Goal: Task Accomplishment & Management: Complete application form

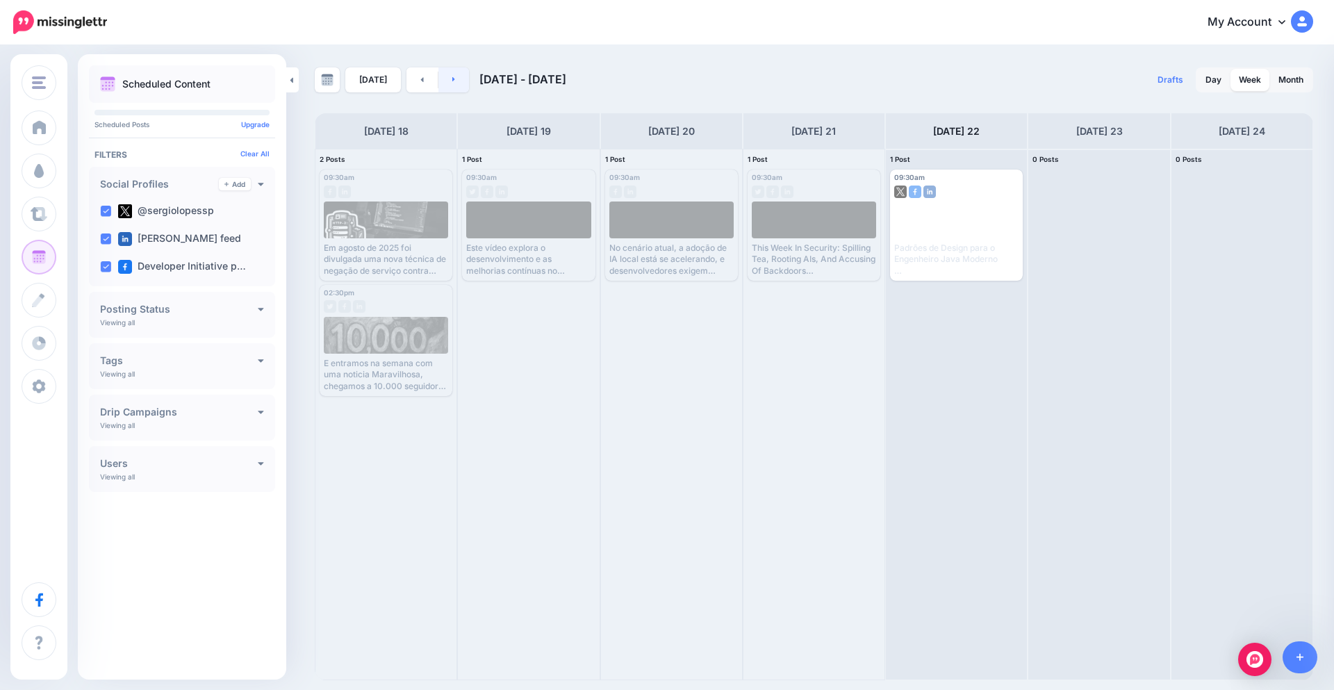
click at [454, 77] on link at bounding box center [453, 79] width 31 height 25
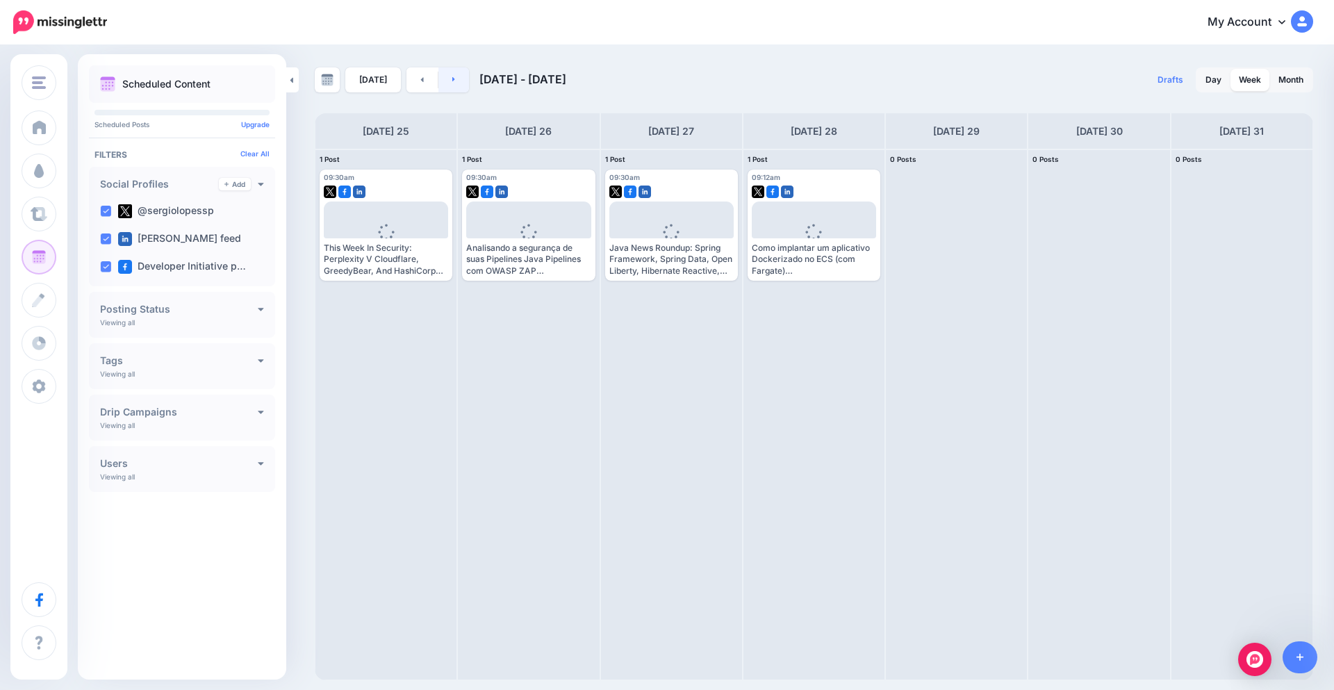
click at [454, 77] on link at bounding box center [453, 79] width 31 height 25
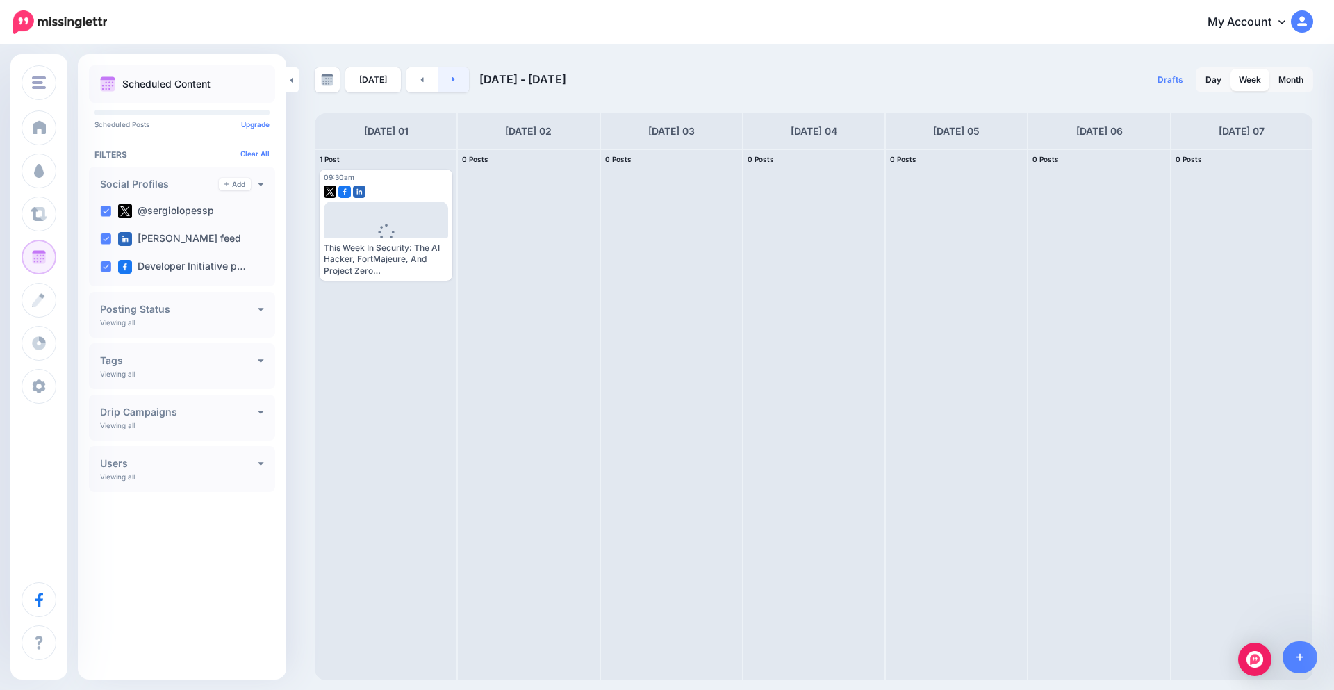
click at [456, 79] on link at bounding box center [453, 79] width 31 height 25
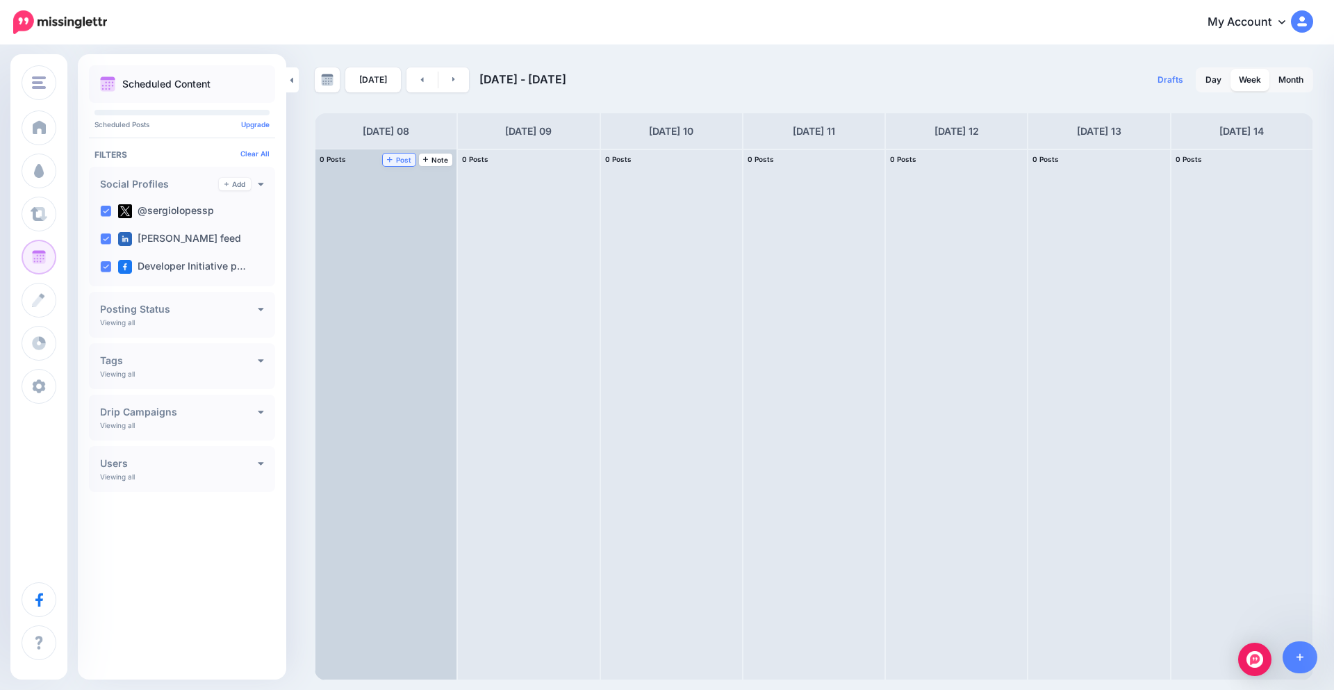
click at [404, 160] on span "Post" at bounding box center [399, 159] width 24 height 7
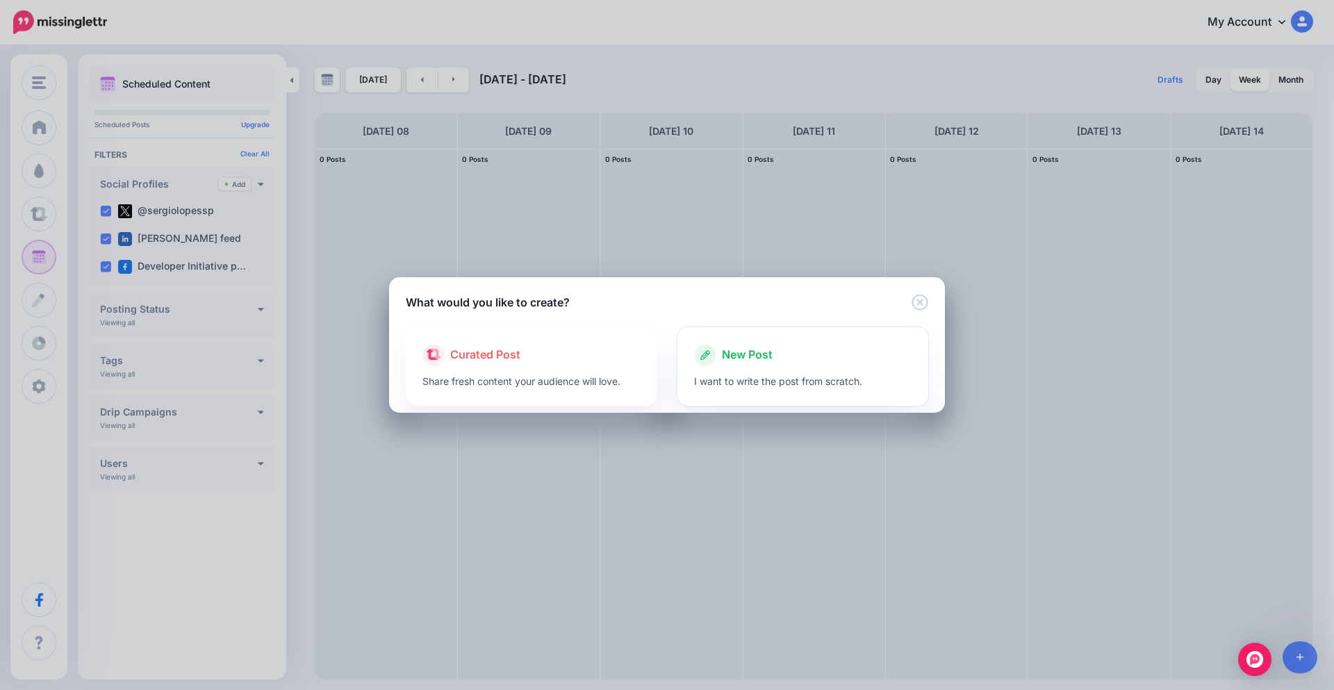
click at [748, 356] on span "New Post" at bounding box center [747, 355] width 51 height 18
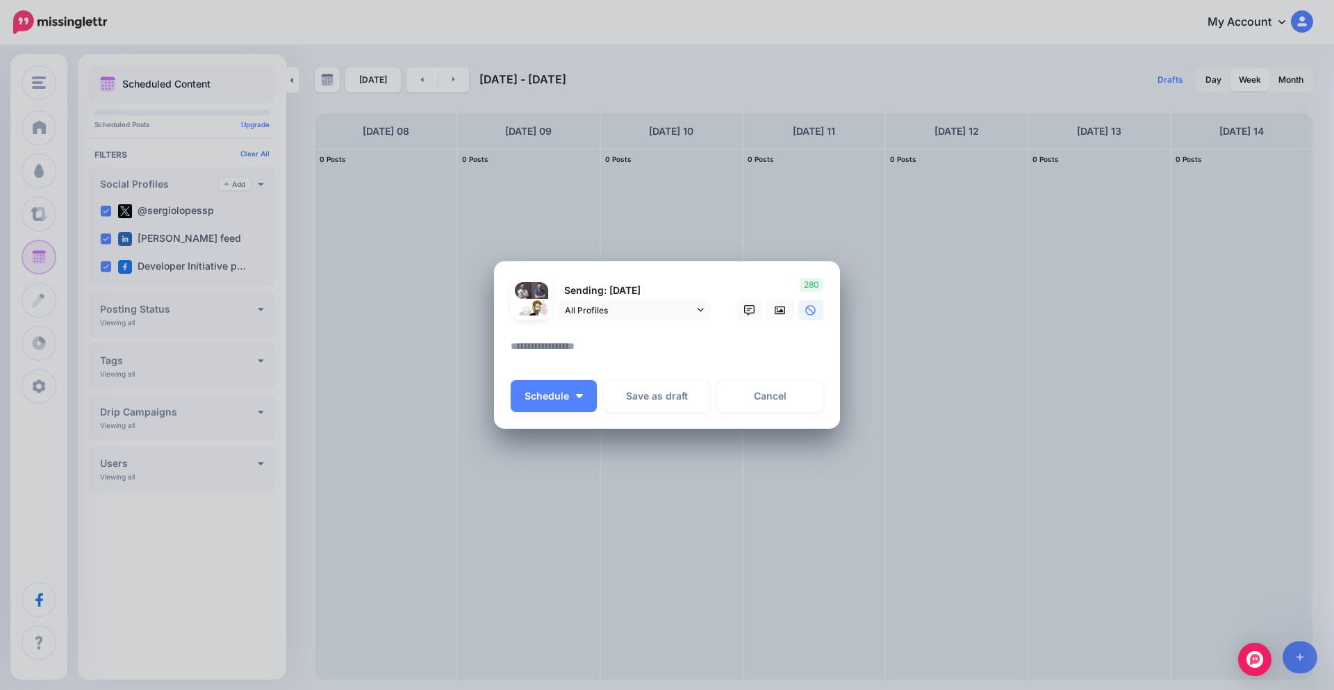
click at [579, 345] on textarea at bounding box center [671, 351] width 320 height 27
paste textarea "**********"
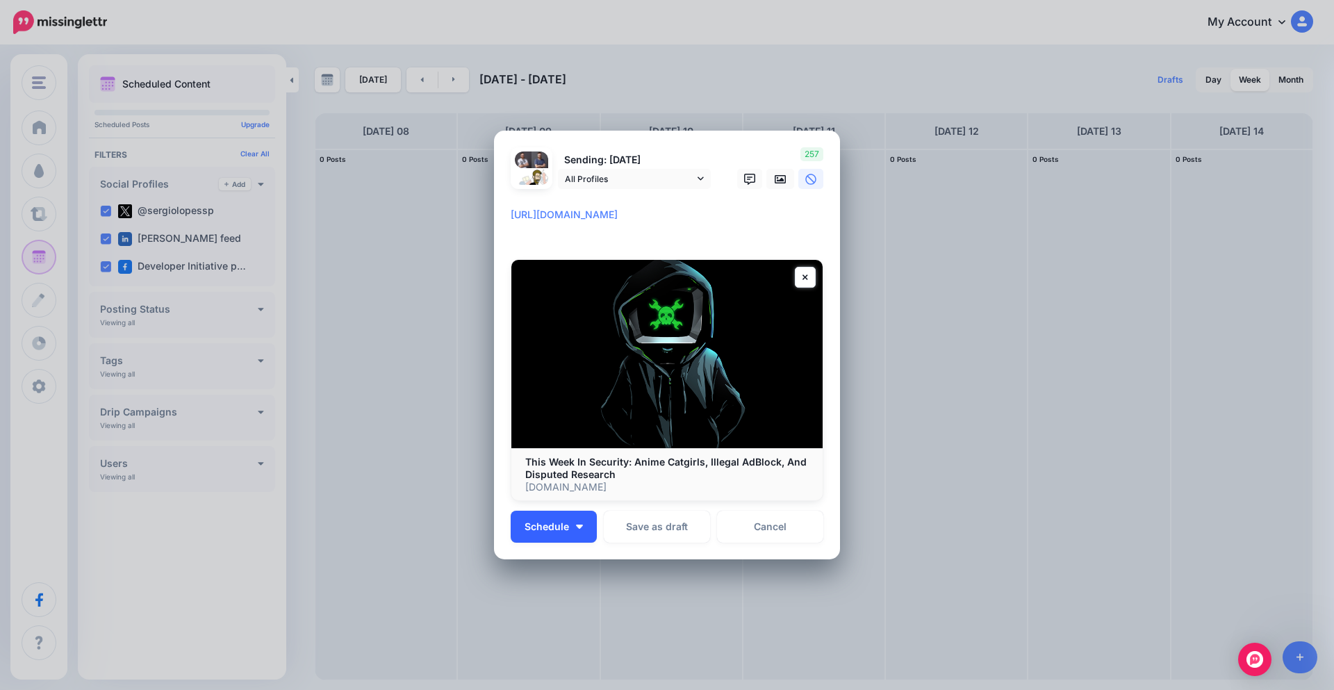
type textarea "**********"
click at [577, 529] on button "Schedule" at bounding box center [554, 527] width 86 height 32
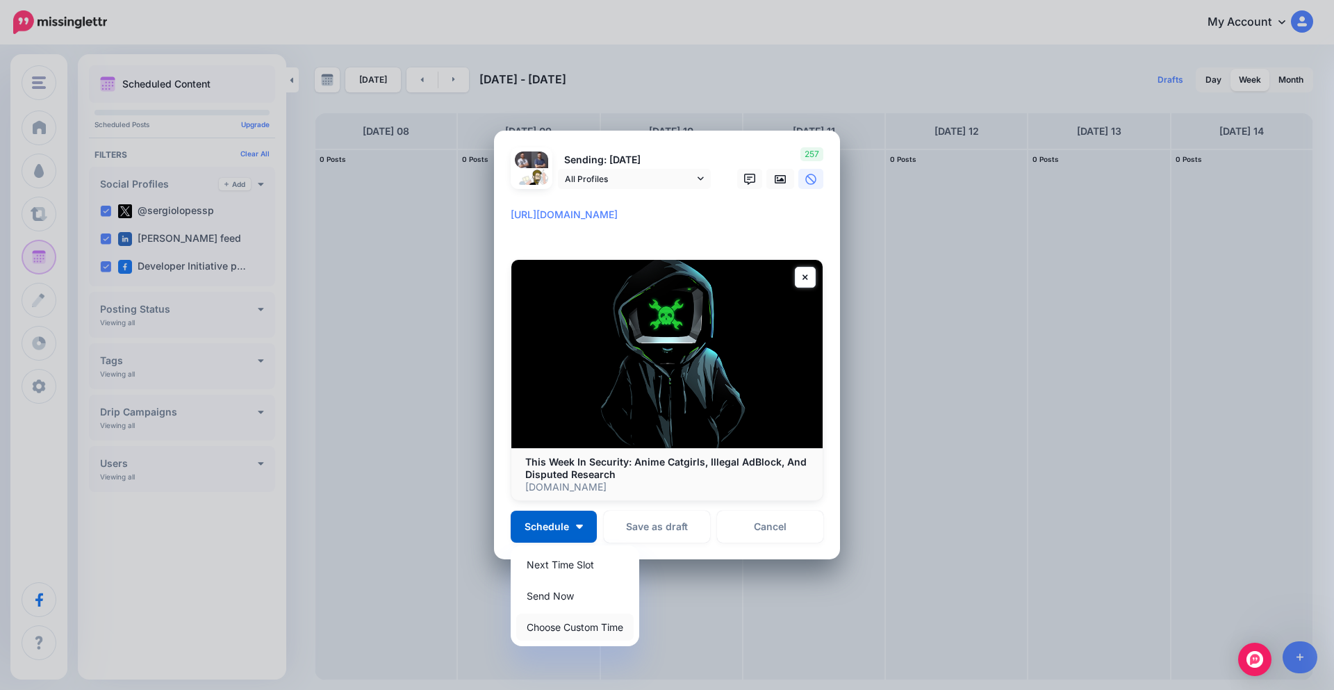
click at [593, 628] on link "Choose Custom Time" at bounding box center [574, 626] width 117 height 27
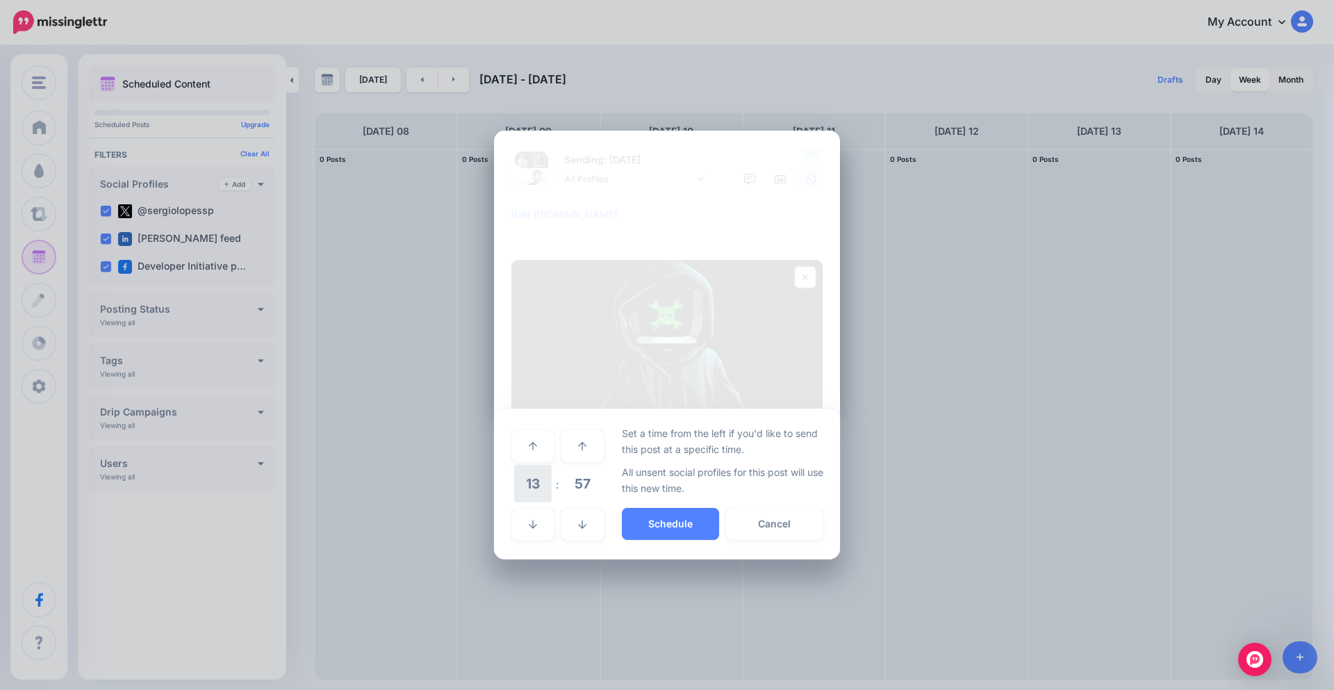
click at [545, 488] on span "13" at bounding box center [533, 484] width 38 height 38
click at [555, 497] on td "14" at bounding box center [548, 494] width 15 height 20
click at [595, 484] on span "57" at bounding box center [582, 484] width 38 height 38
click at [550, 489] on td "30" at bounding box center [548, 484] width 15 height 39
click at [541, 481] on span "14" at bounding box center [533, 484] width 38 height 38
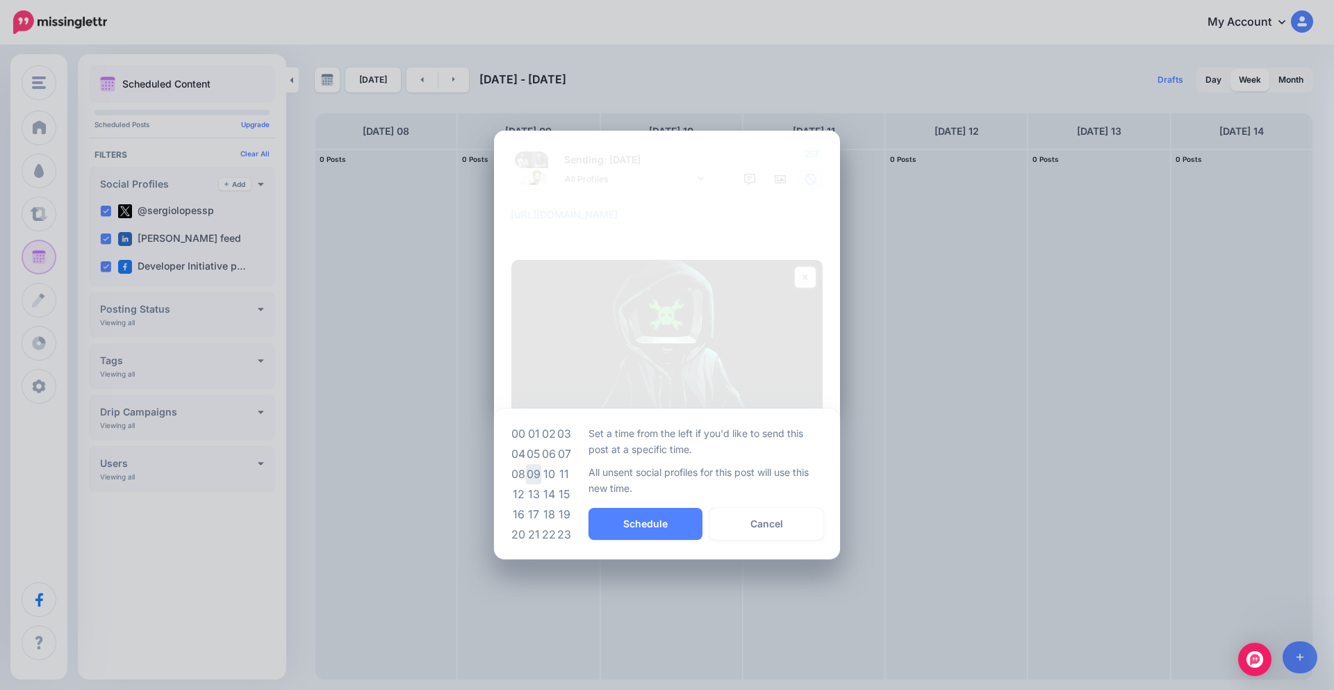
click at [539, 479] on td "09" at bounding box center [533, 474] width 15 height 20
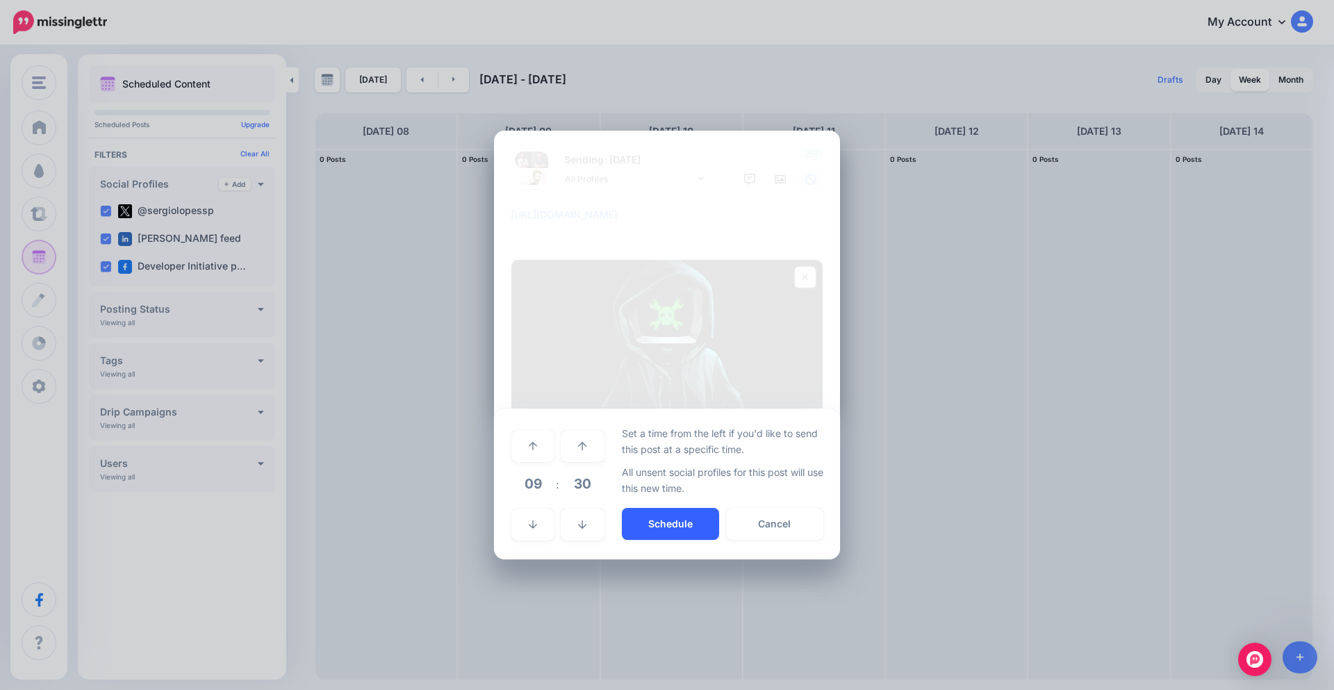
click at [702, 526] on button "Schedule" at bounding box center [670, 524] width 97 height 32
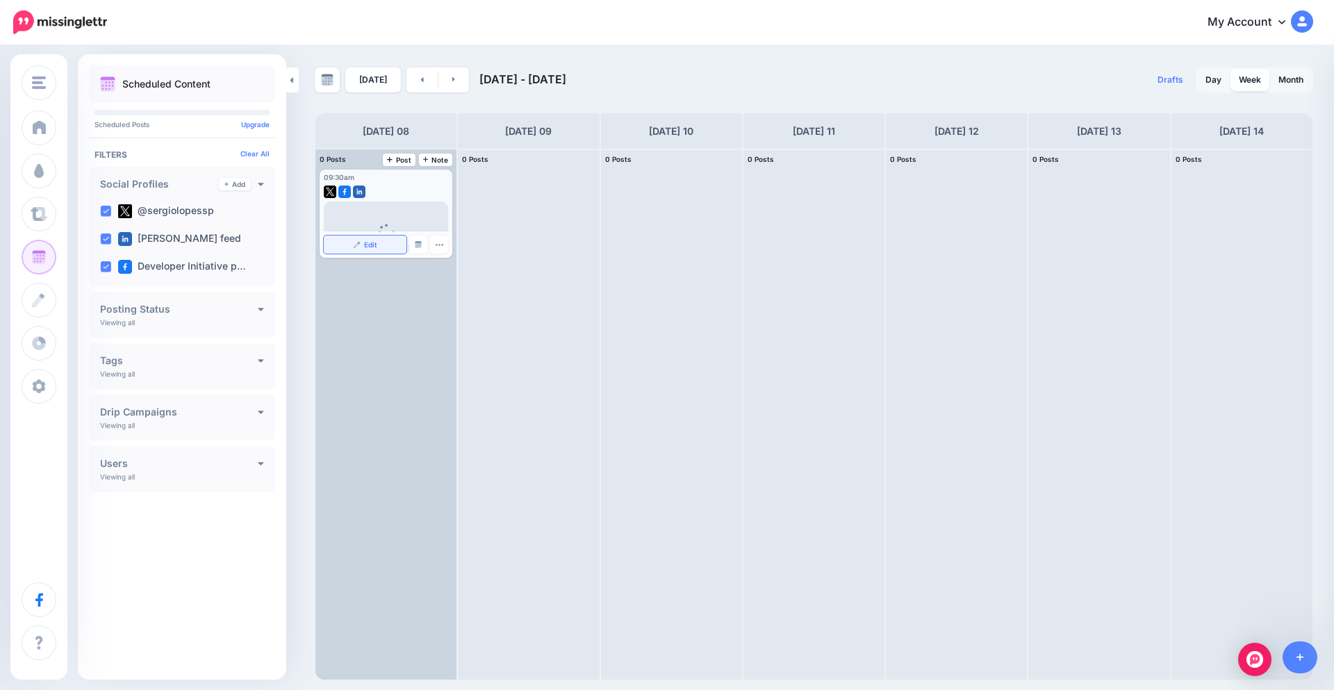
click at [384, 254] on link "Edit" at bounding box center [365, 245] width 83 height 18
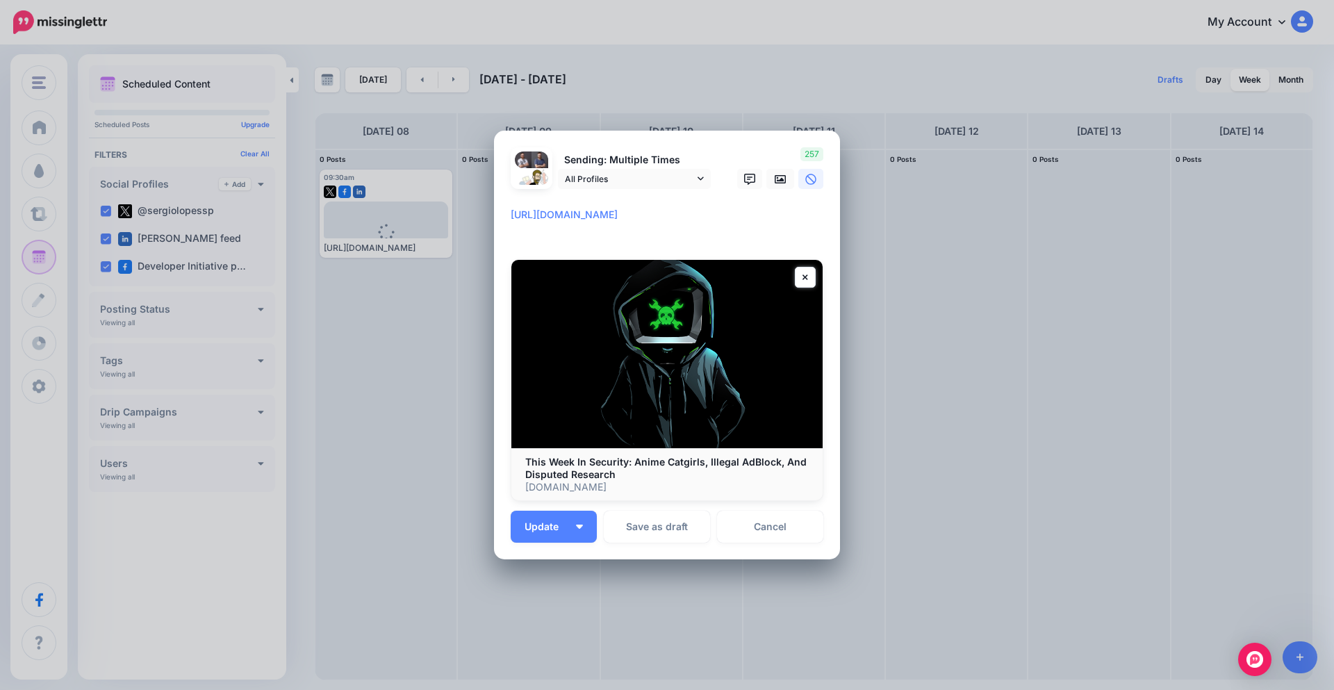
click at [511, 211] on textarea "**********" at bounding box center [671, 222] width 320 height 33
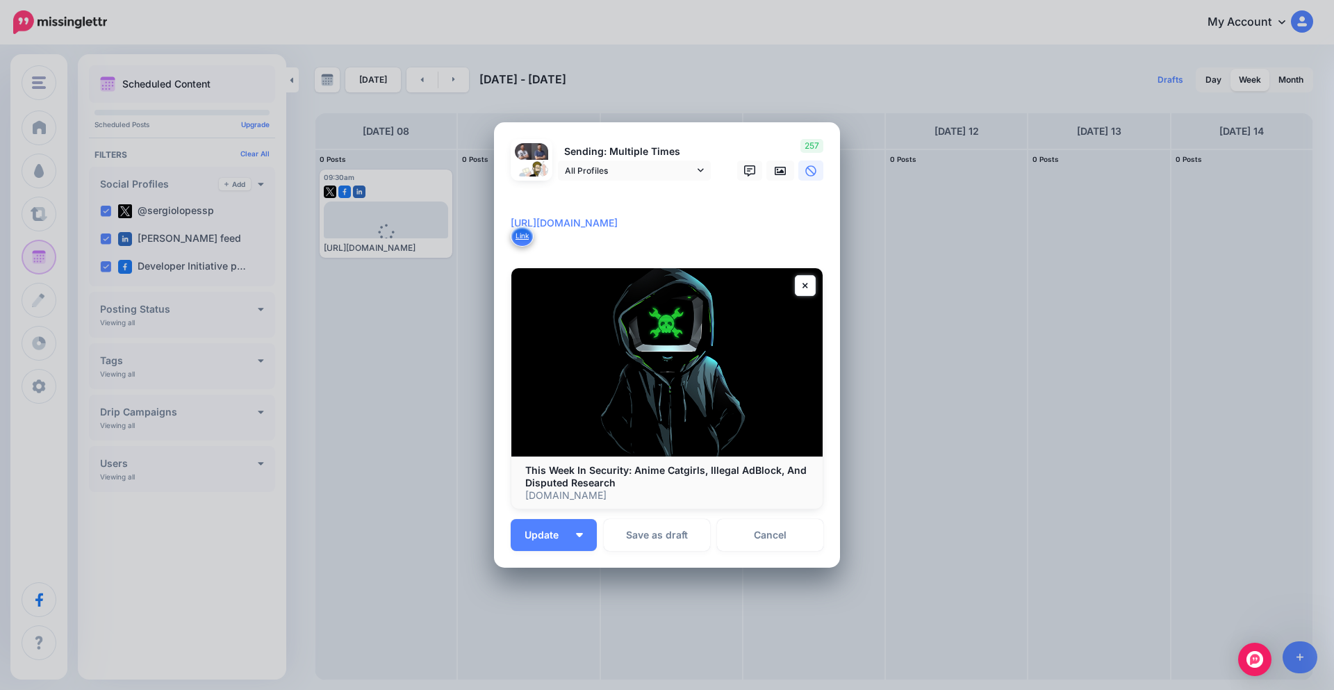
paste textarea "**********"
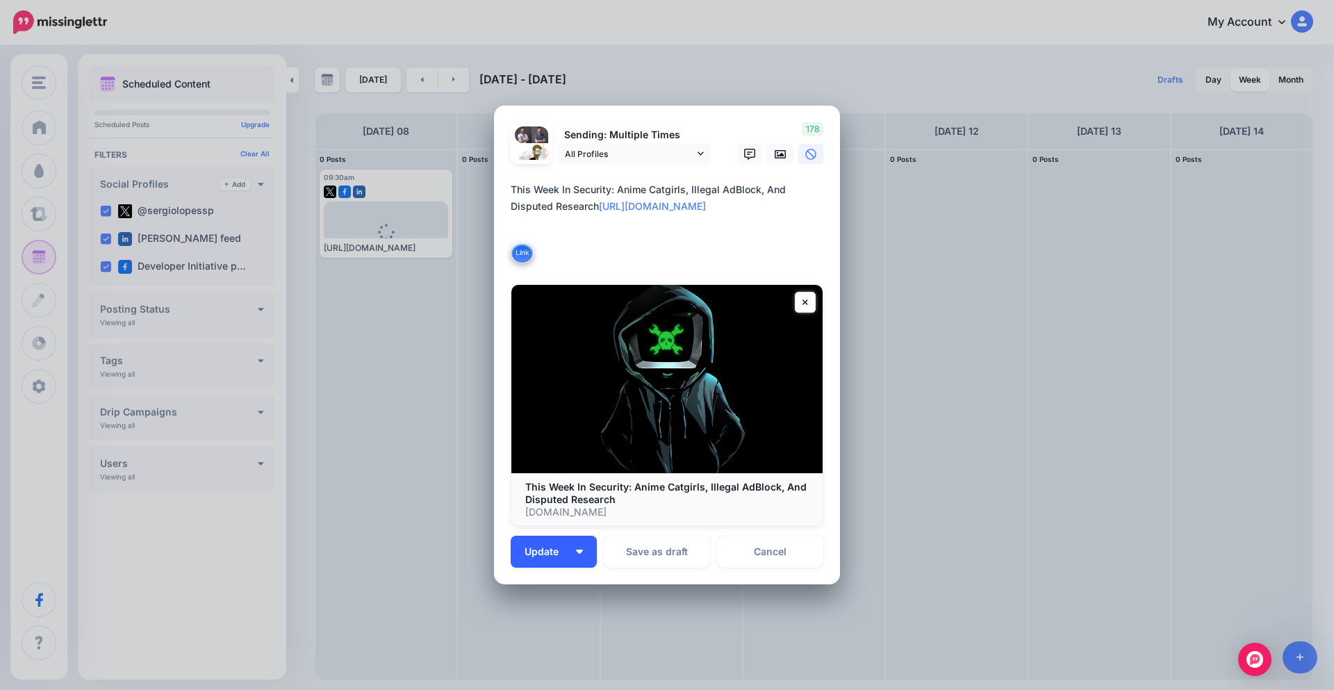
type textarea "**********"
click at [569, 565] on button "Update" at bounding box center [554, 552] width 86 height 32
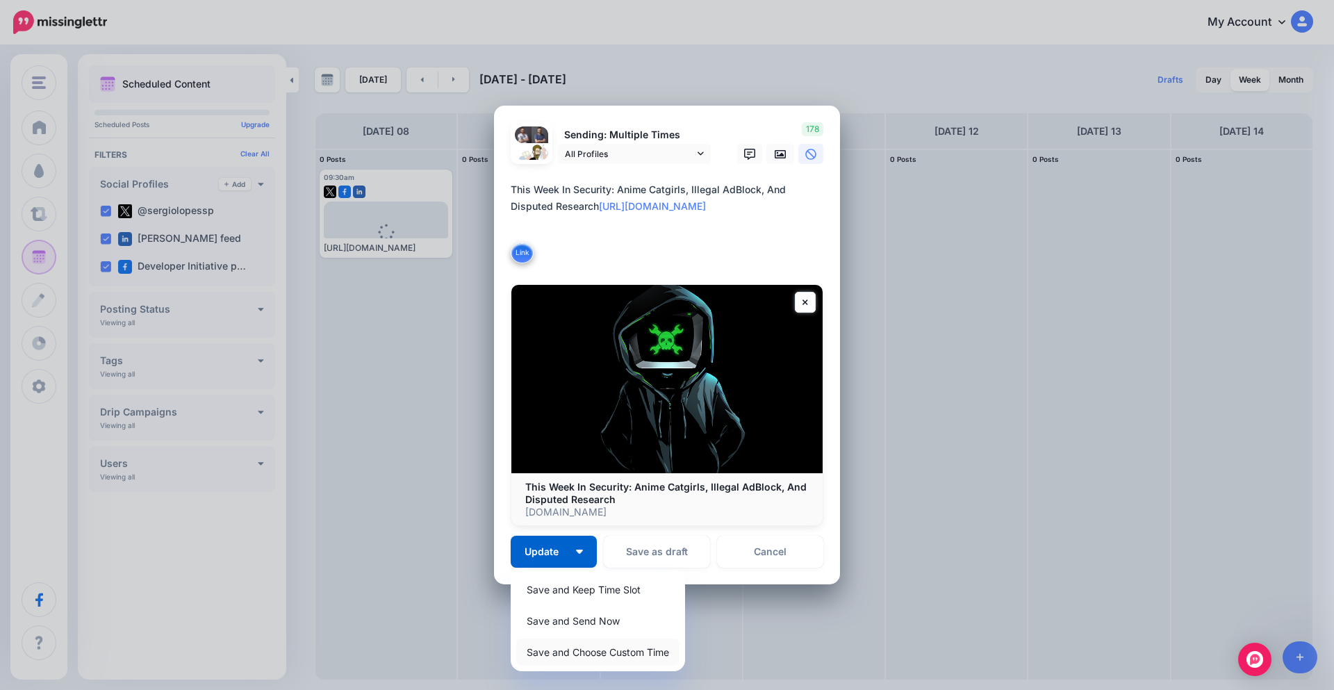
click at [595, 647] on link "Save and Choose Custom Time" at bounding box center [597, 652] width 163 height 27
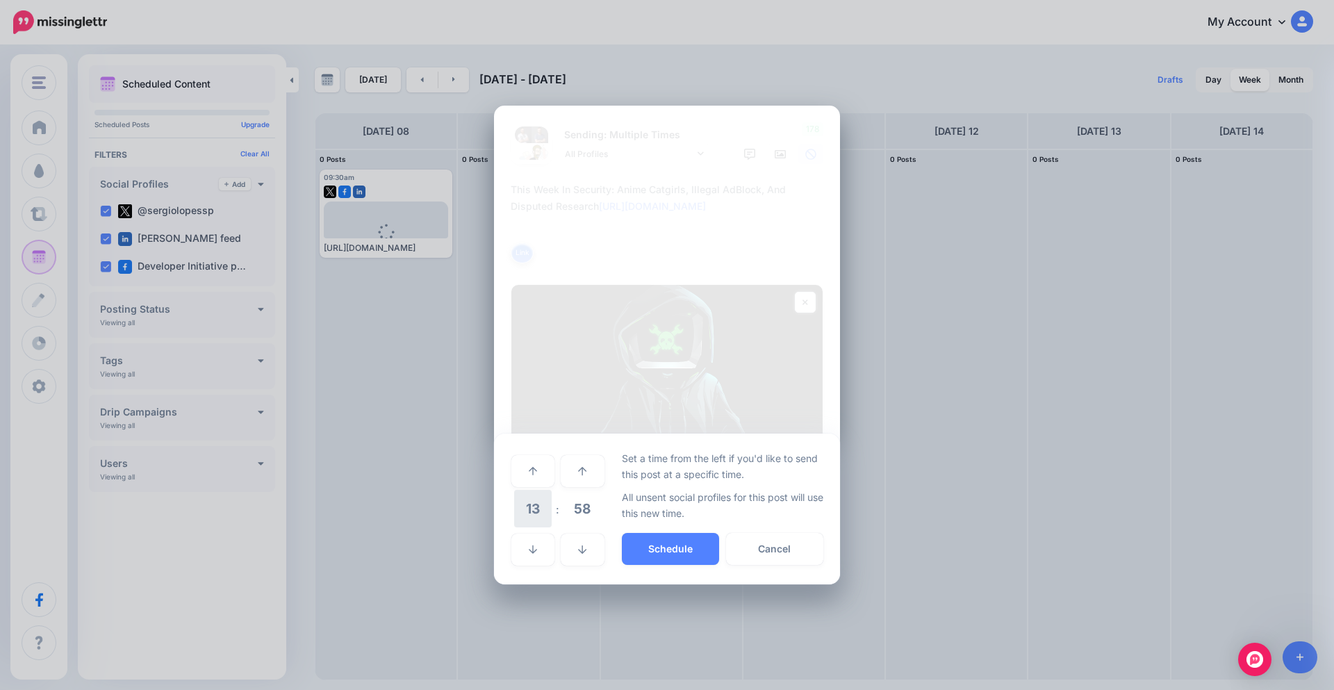
click at [536, 506] on span "13" at bounding box center [533, 509] width 38 height 38
click at [534, 500] on td "09" at bounding box center [533, 499] width 15 height 20
click at [579, 511] on span "58" at bounding box center [582, 509] width 38 height 38
click at [544, 516] on td "30" at bounding box center [548, 509] width 15 height 39
click at [667, 548] on button "Schedule" at bounding box center [670, 549] width 97 height 32
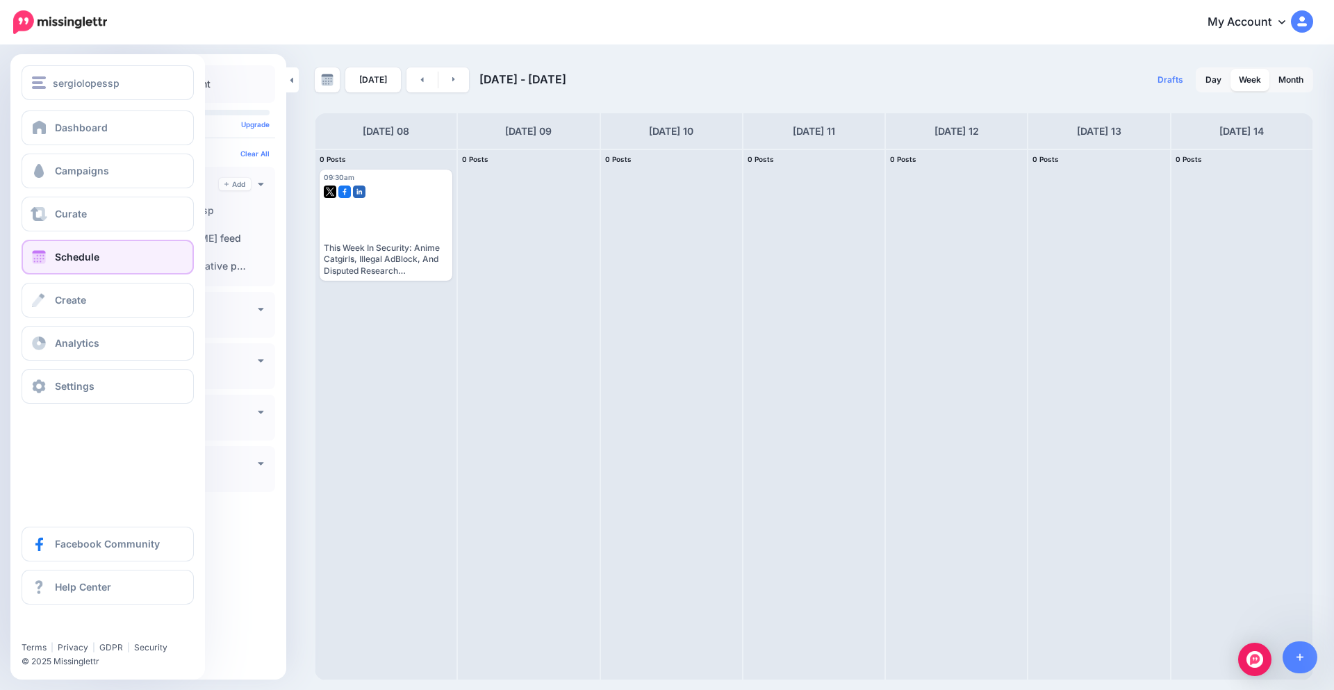
click at [65, 256] on span "Schedule" at bounding box center [77, 257] width 44 height 12
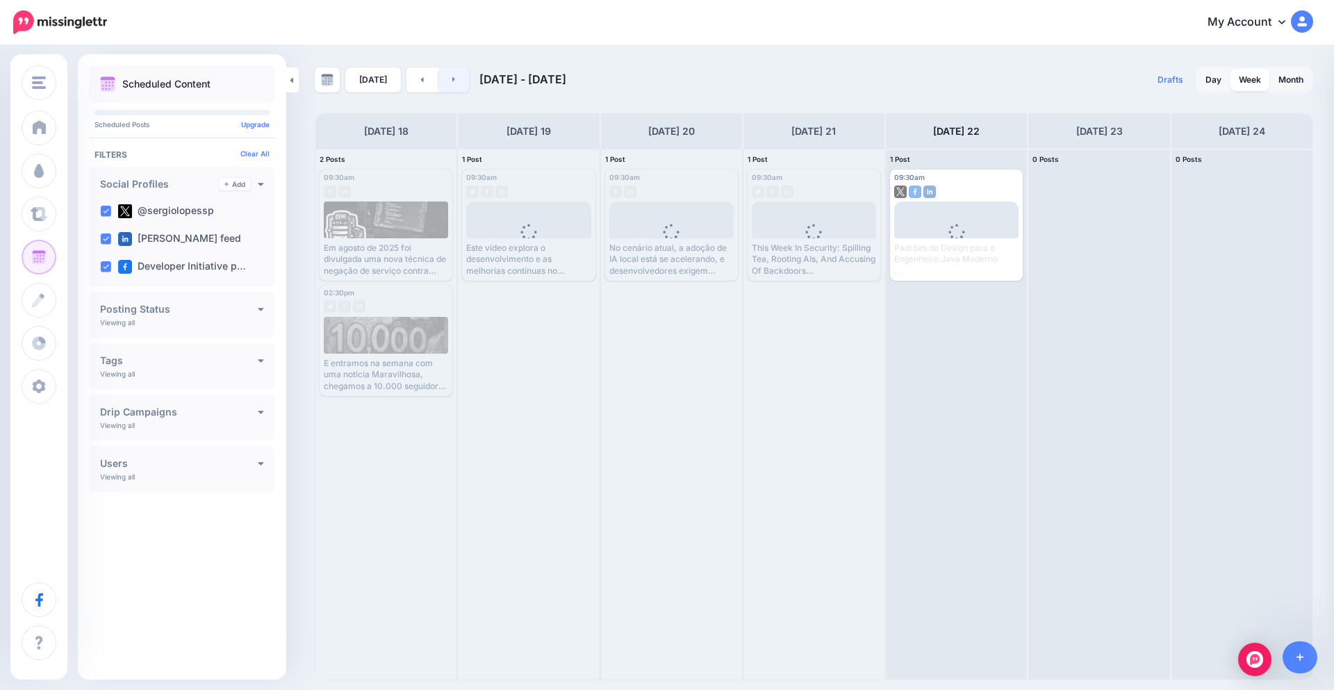
click at [452, 82] on icon at bounding box center [453, 79] width 3 height 8
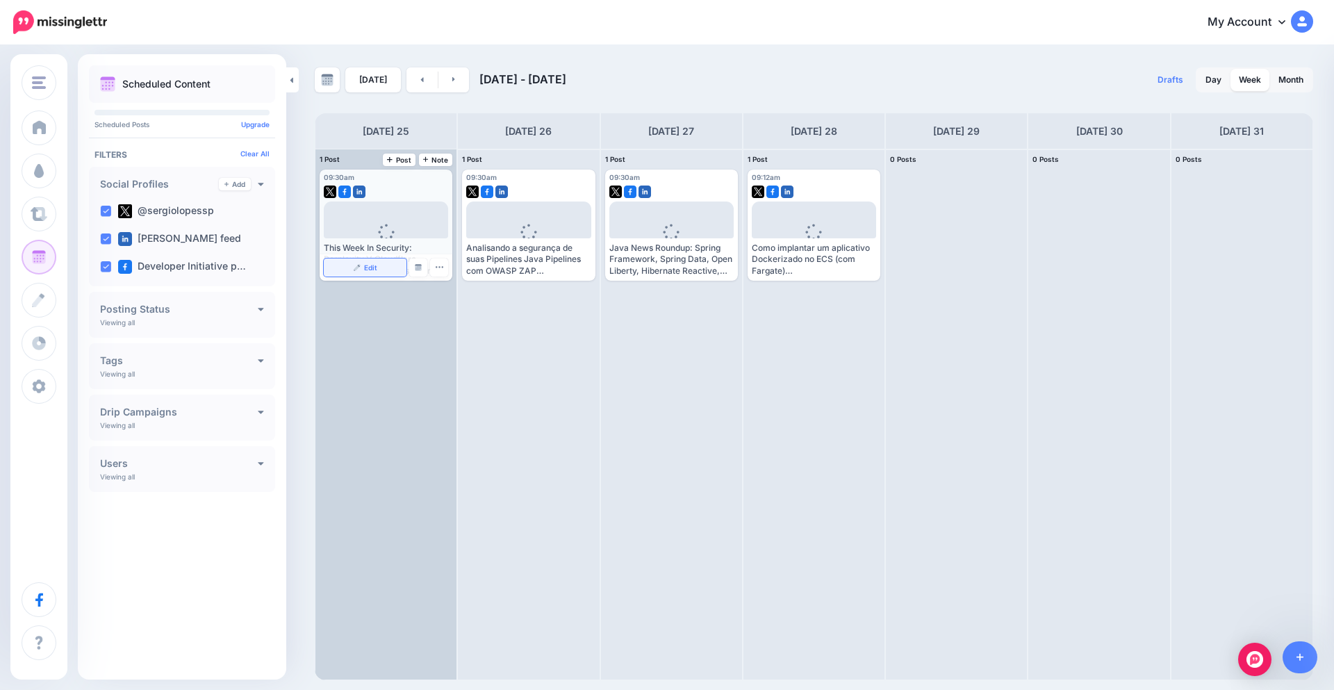
click at [392, 263] on link "Edit" at bounding box center [365, 267] width 83 height 18
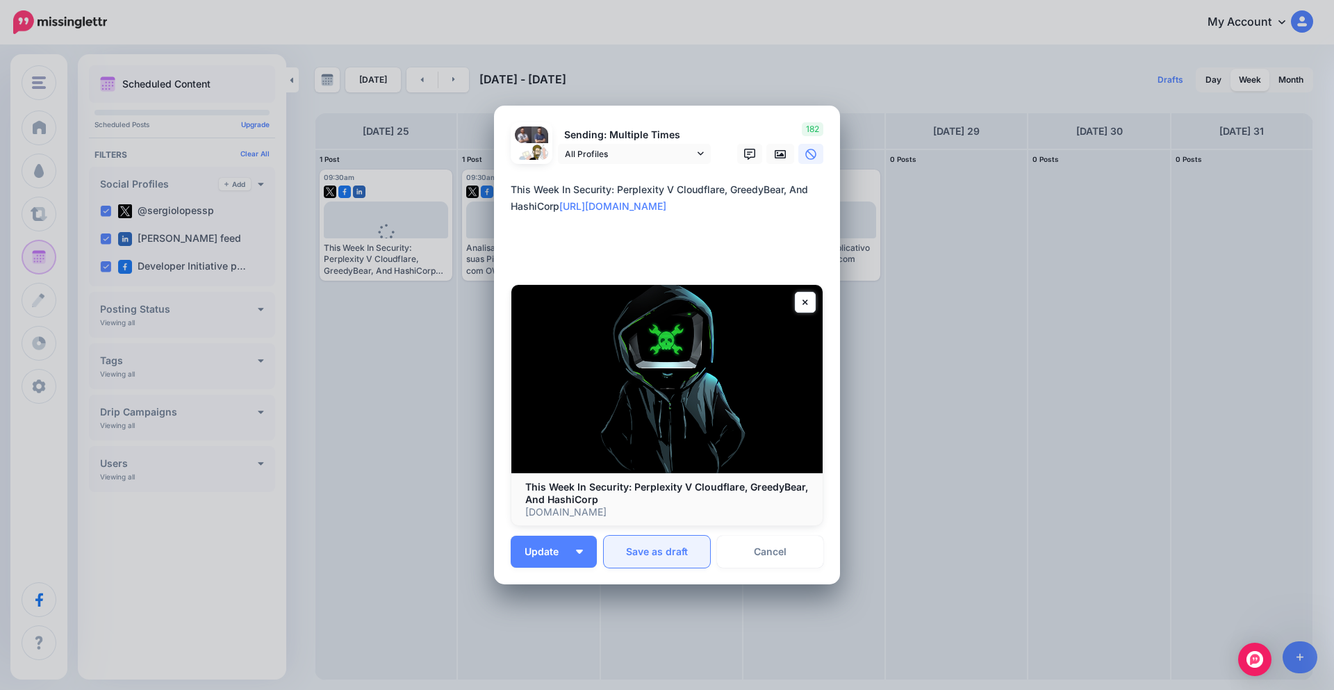
click at [658, 550] on button "Save as draft" at bounding box center [657, 552] width 106 height 32
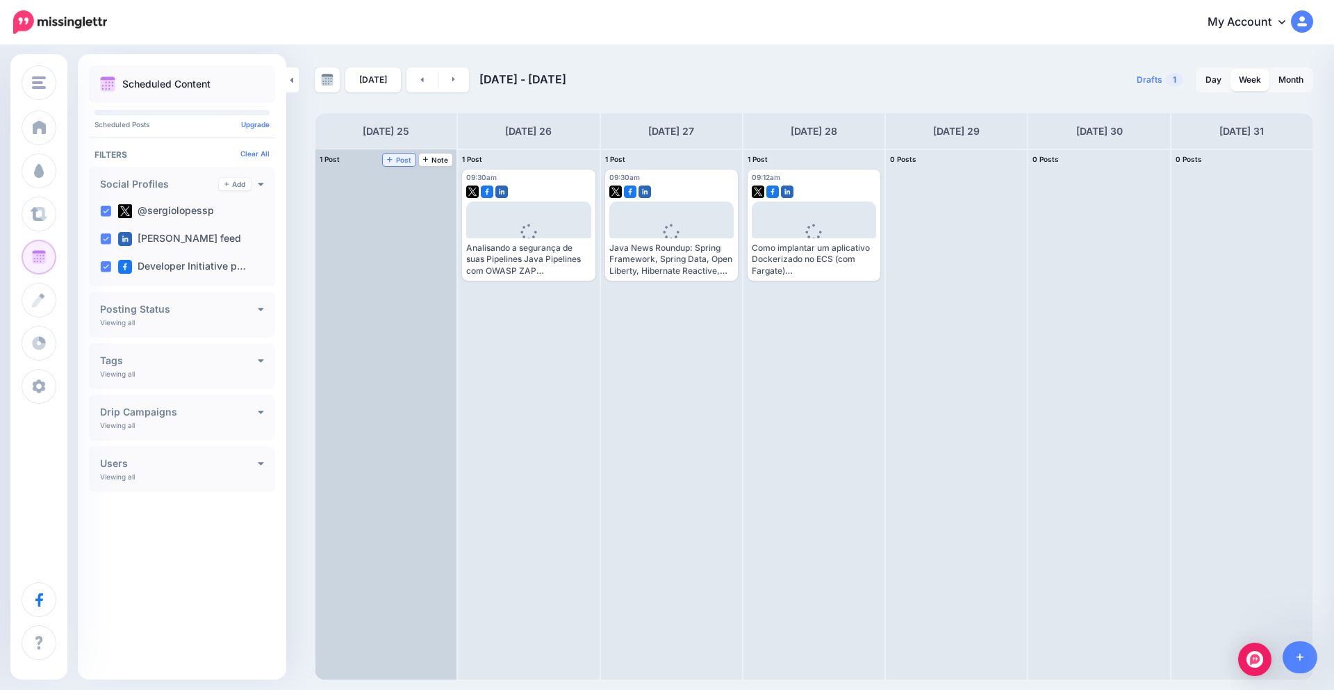
click at [407, 156] on span "Post" at bounding box center [399, 159] width 24 height 7
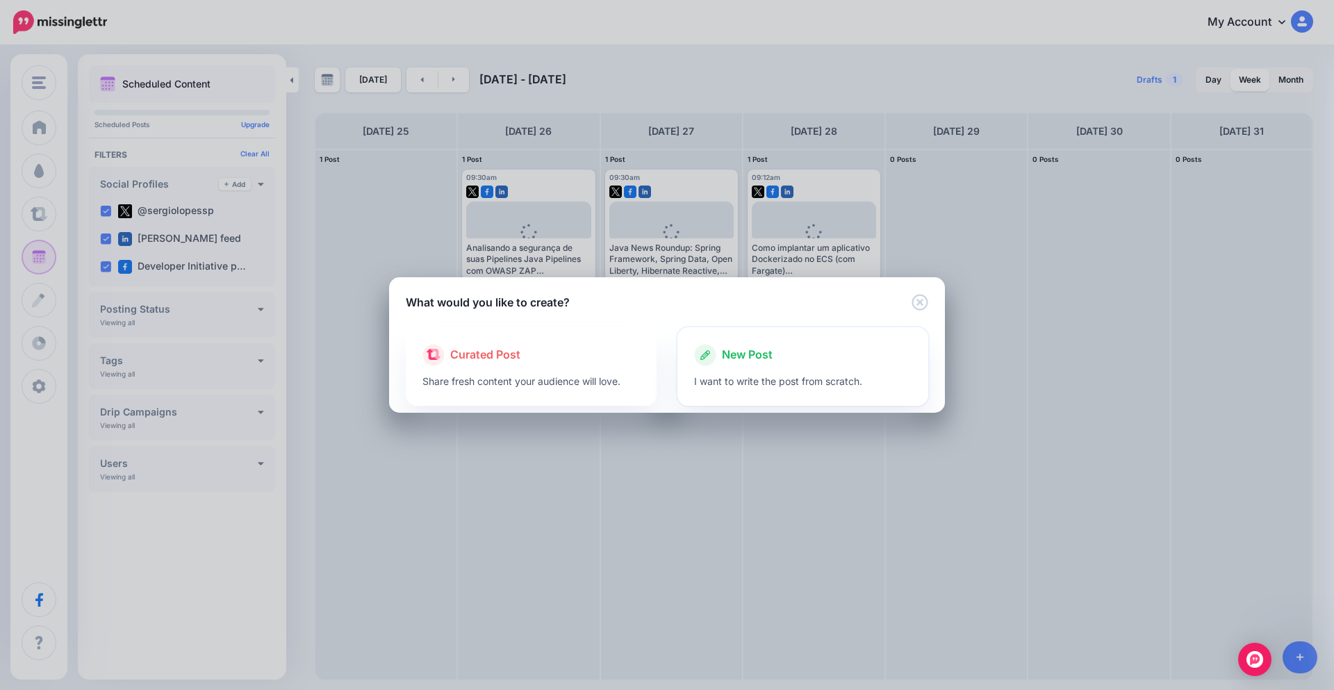
click at [766, 368] on div at bounding box center [802, 369] width 217 height 7
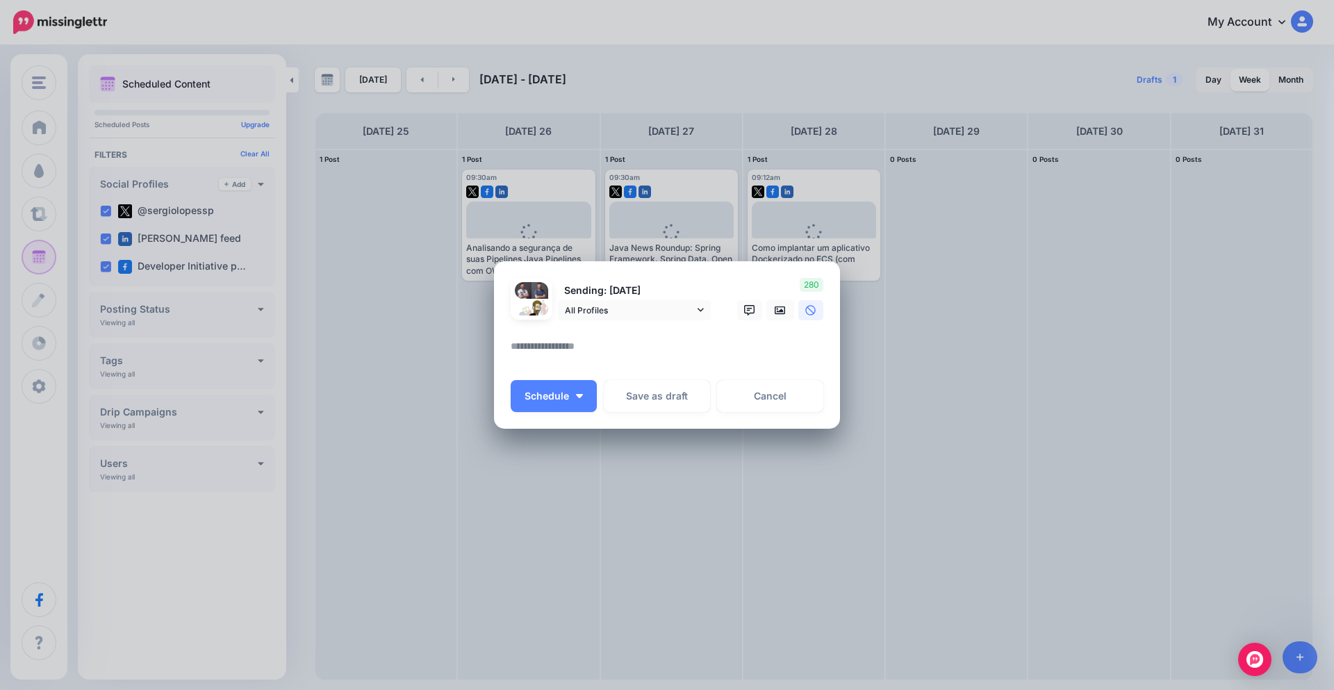
click at [562, 350] on textarea at bounding box center [671, 351] width 320 height 27
paste textarea "**********"
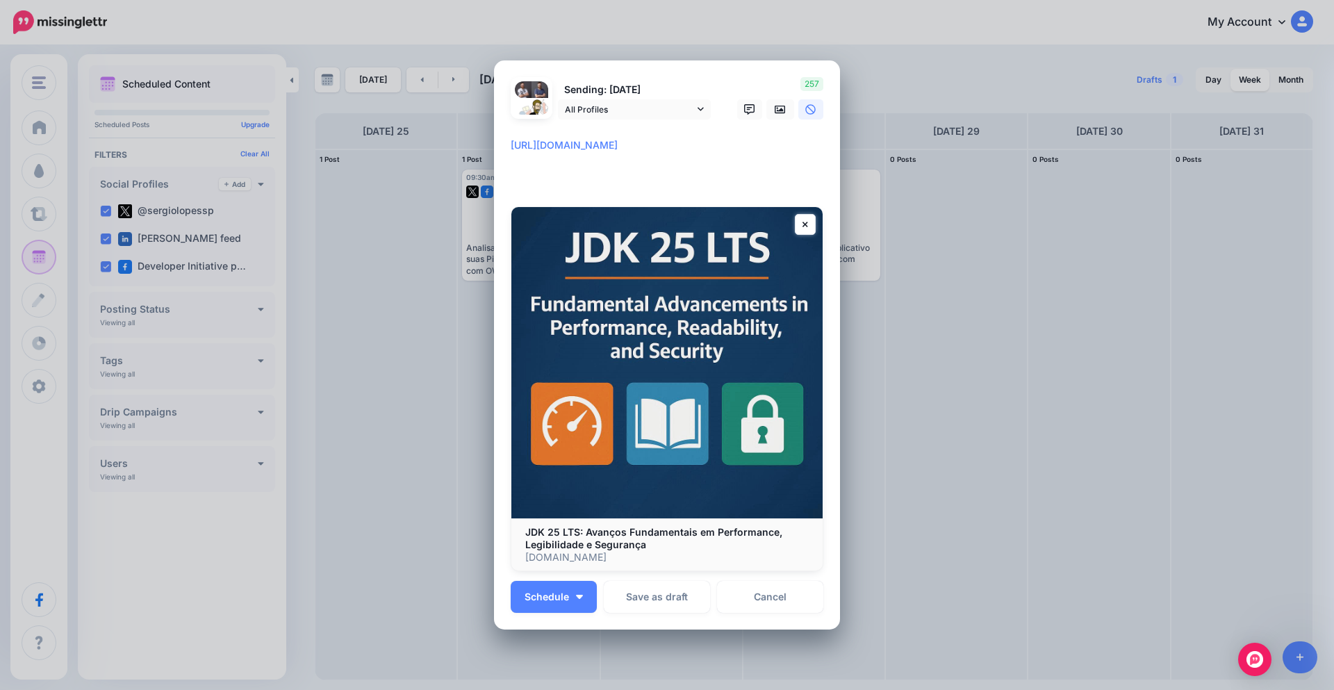
click at [511, 147] on textarea "**********" at bounding box center [671, 162] width 320 height 50
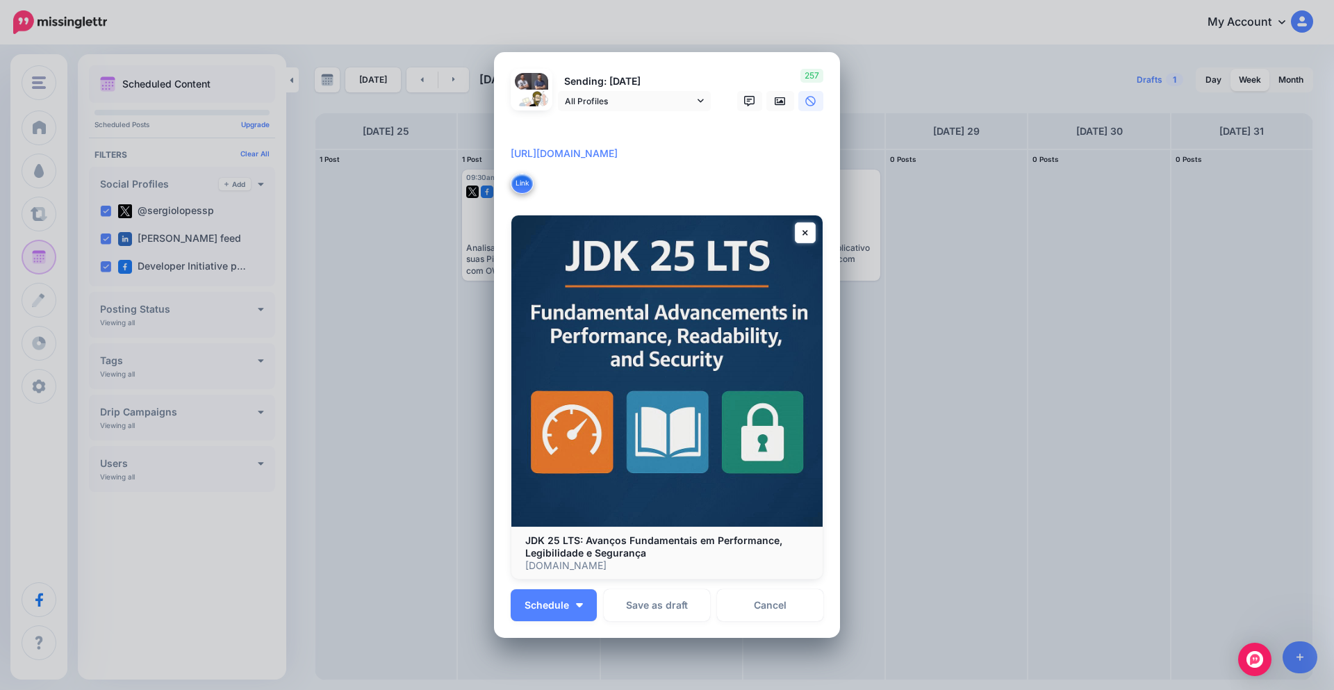
paste textarea "**********"
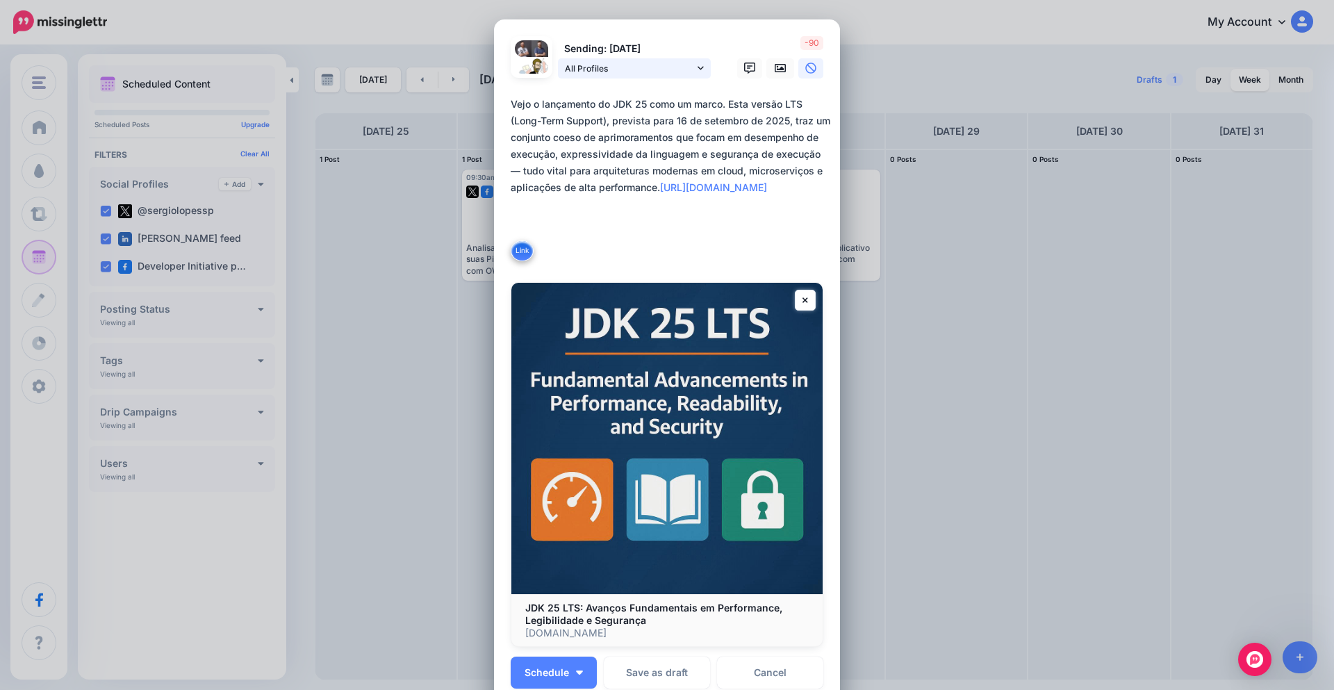
type textarea "**********"
click at [686, 67] on span "All Profiles" at bounding box center [629, 68] width 129 height 15
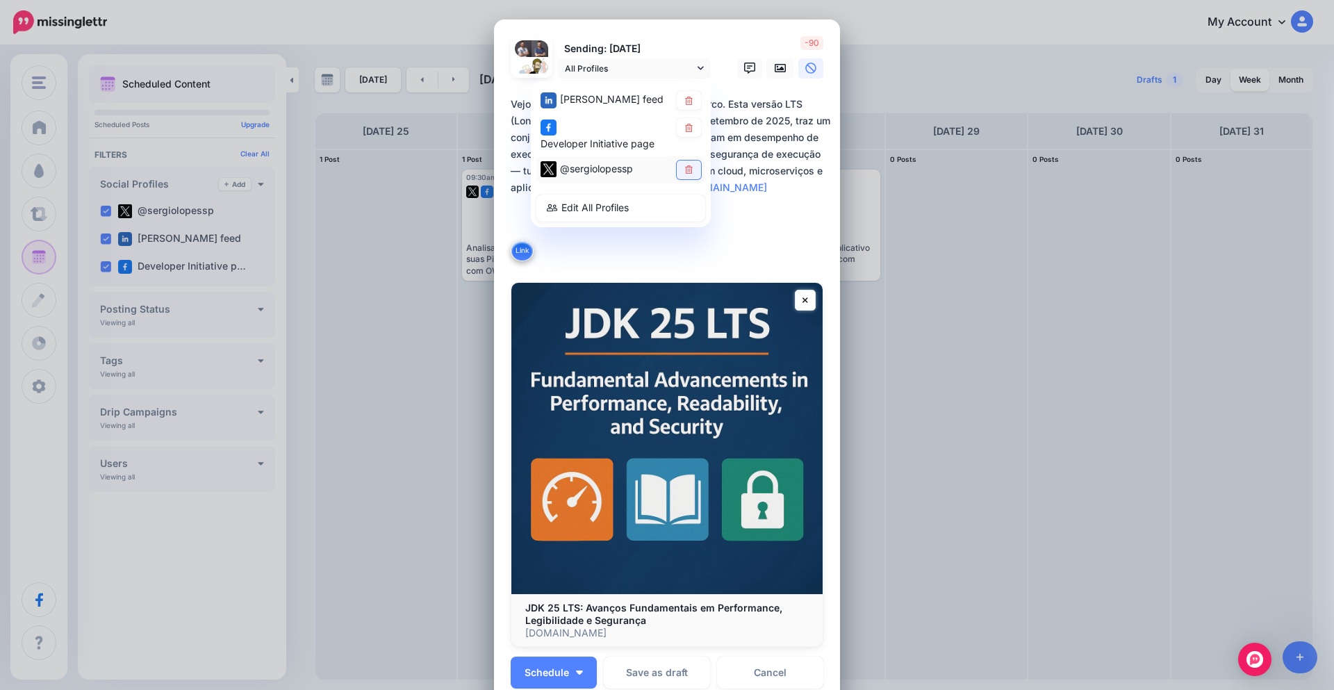
click at [690, 160] on link at bounding box center [689, 169] width 24 height 19
click at [814, 264] on div "**********" at bounding box center [667, 182] width 313 height 172
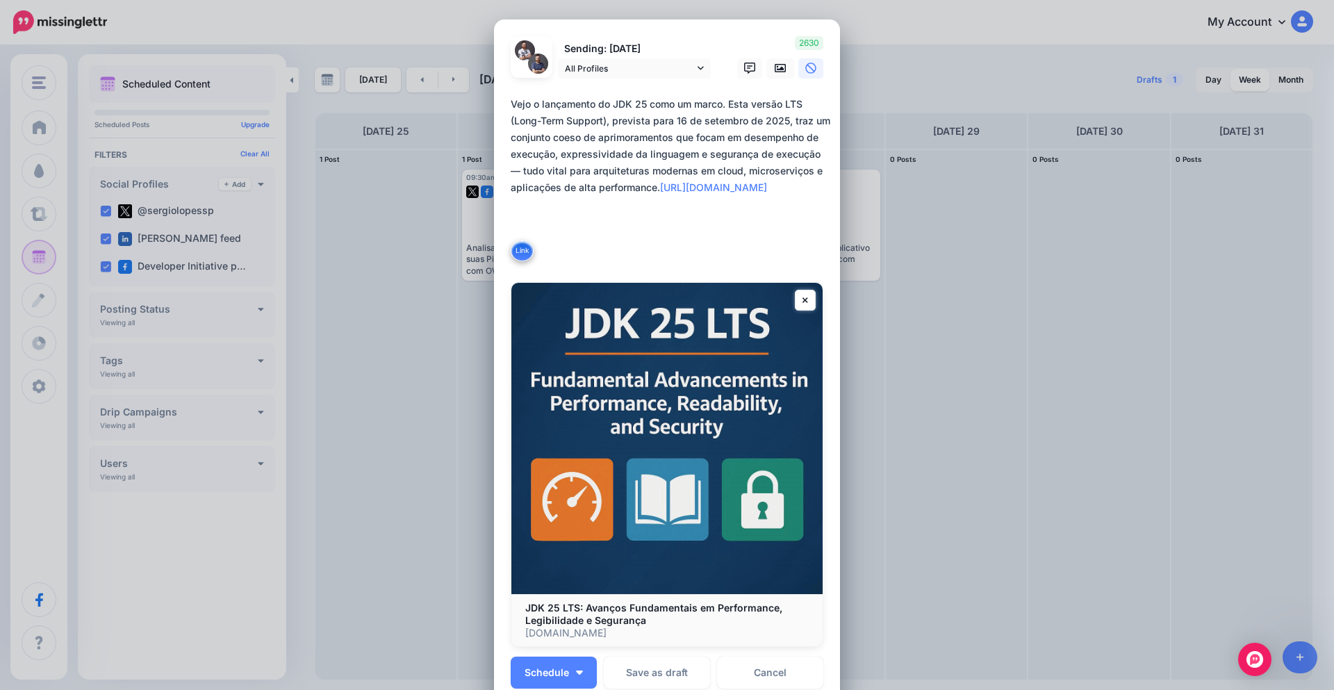
scroll to position [166, 0]
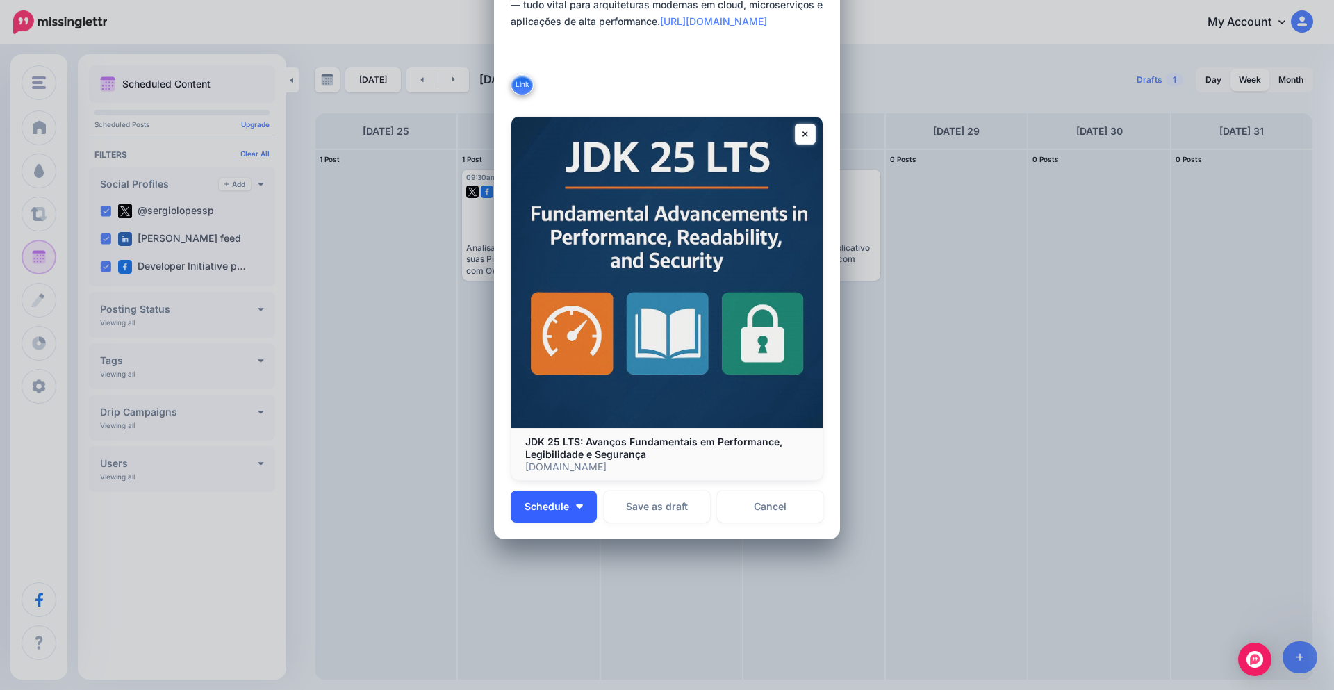
click at [571, 517] on button "Schedule" at bounding box center [554, 507] width 86 height 32
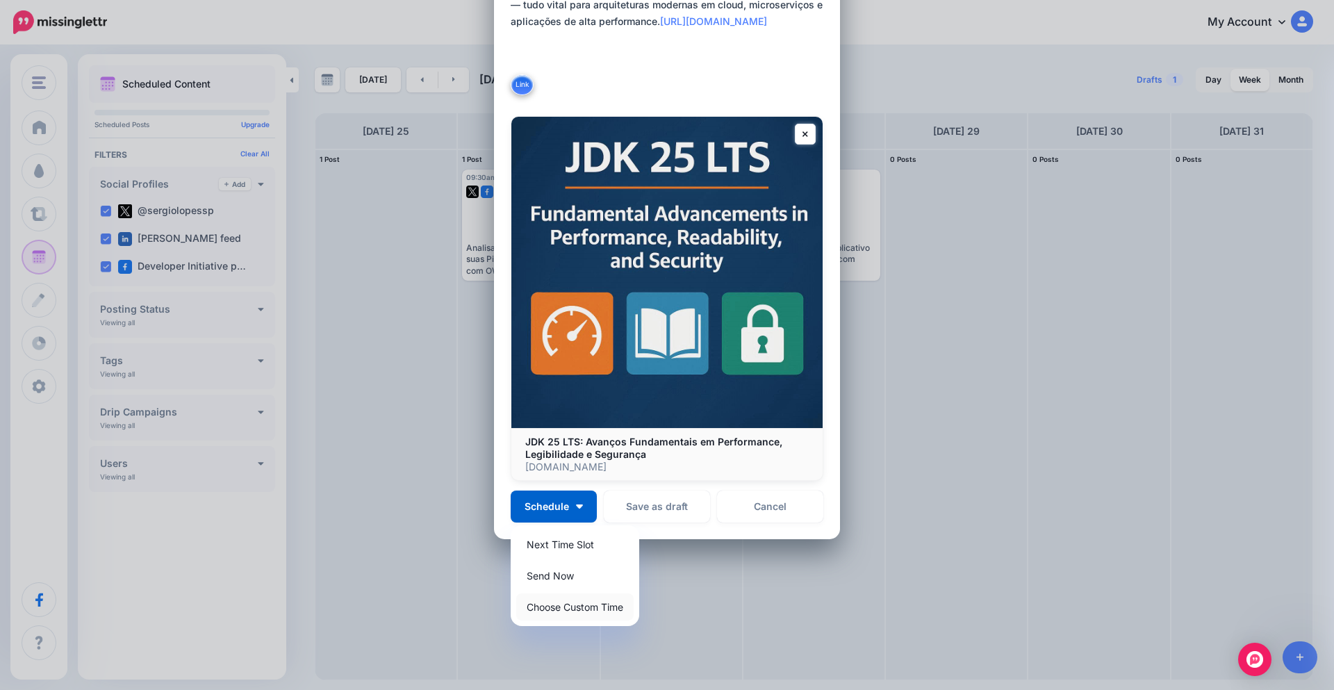
click at [593, 598] on link "Choose Custom Time" at bounding box center [574, 606] width 117 height 27
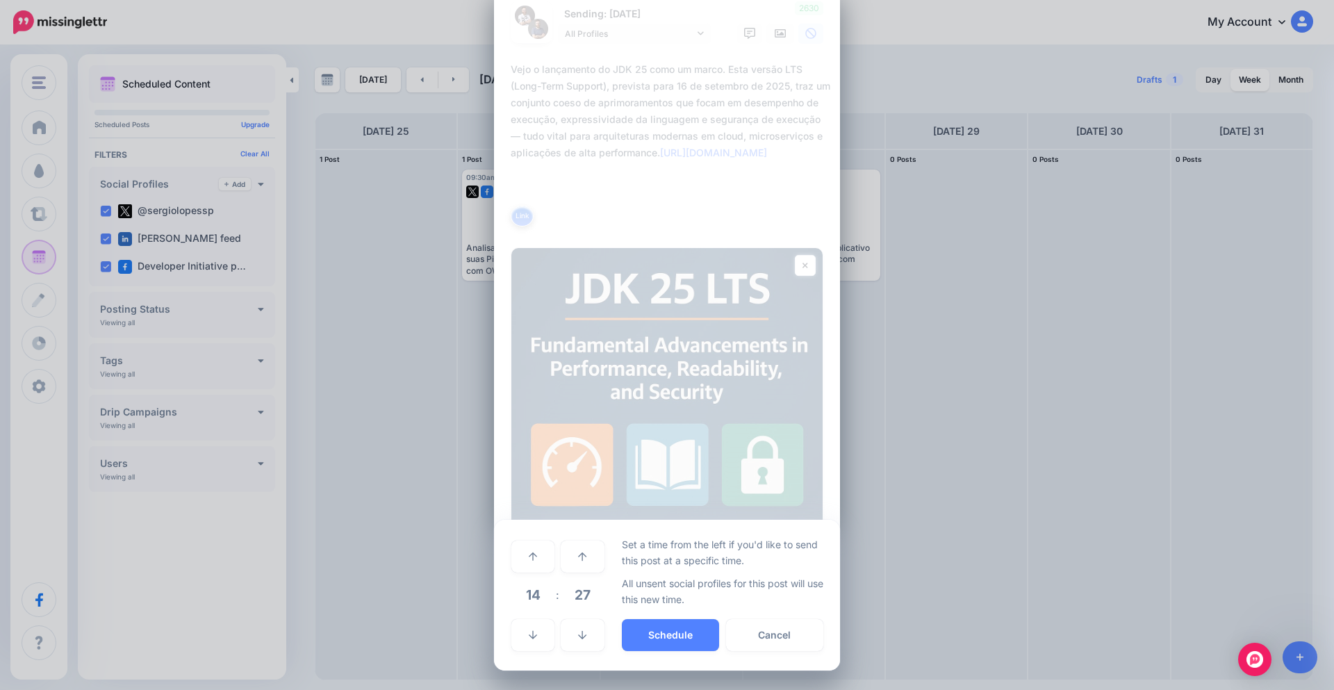
scroll to position [35, 0]
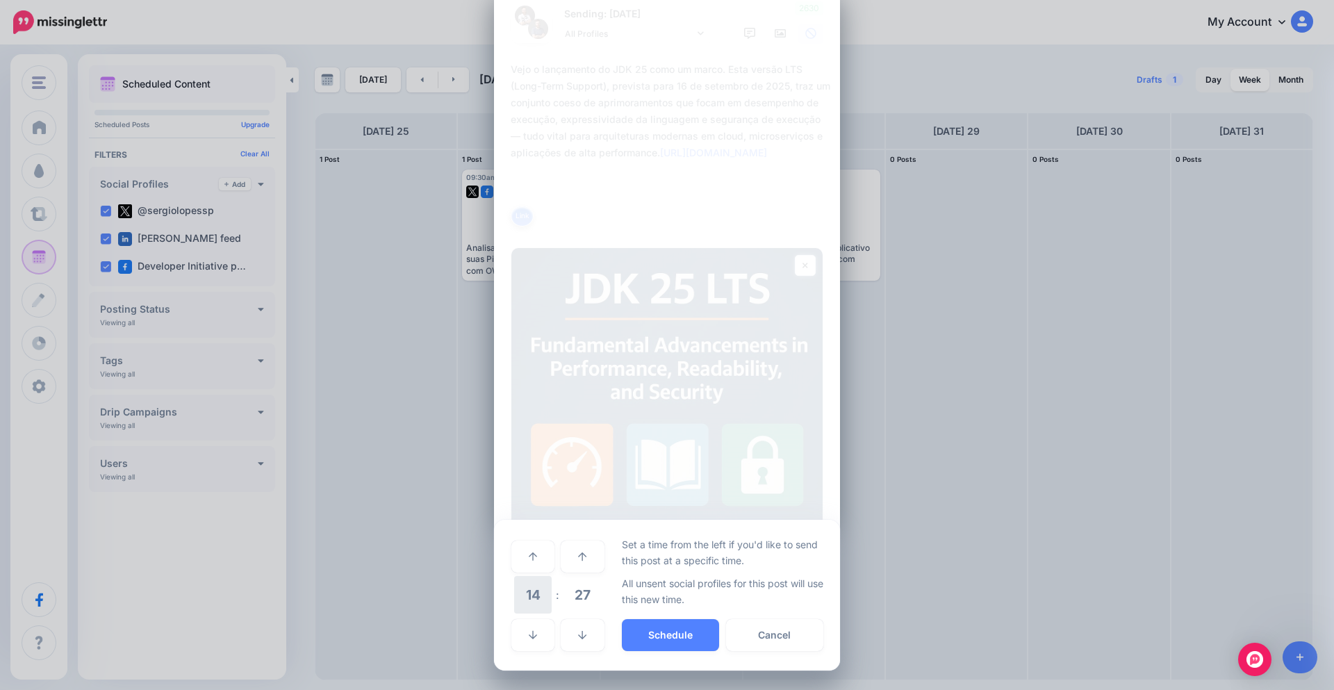
click at [527, 600] on span "14" at bounding box center [533, 595] width 38 height 38
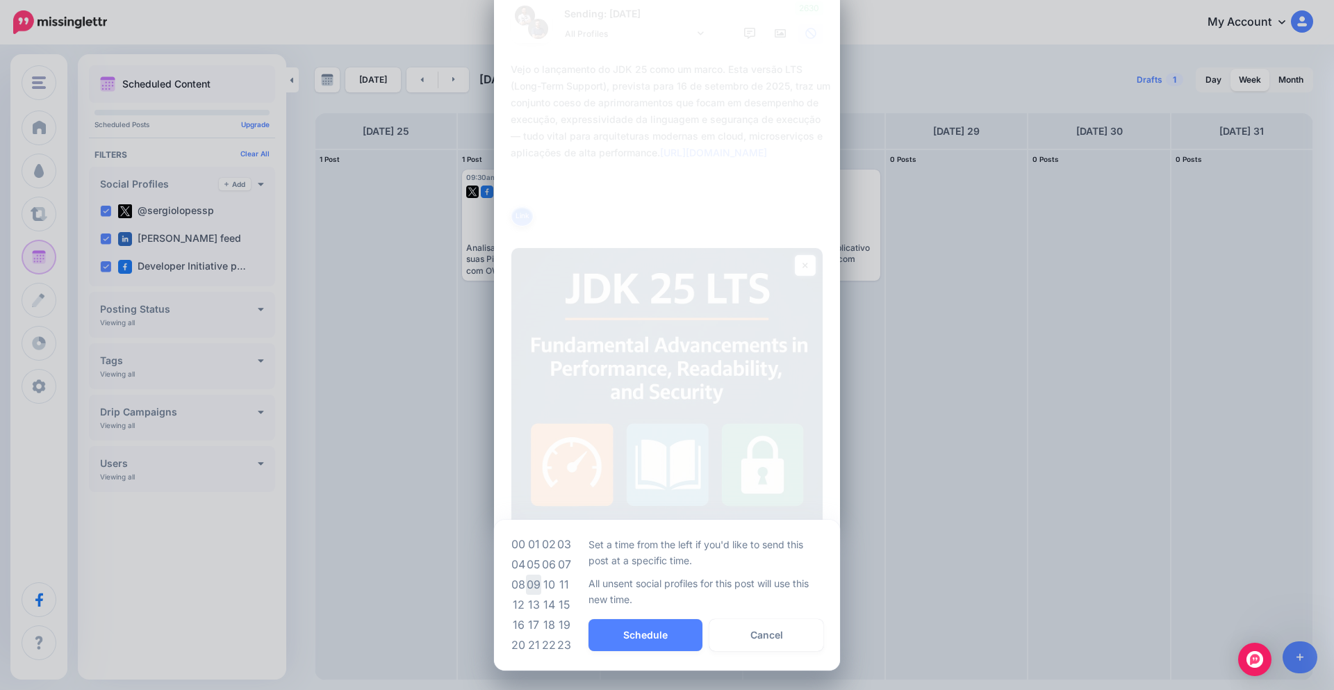
click at [532, 588] on td "09" at bounding box center [533, 585] width 15 height 20
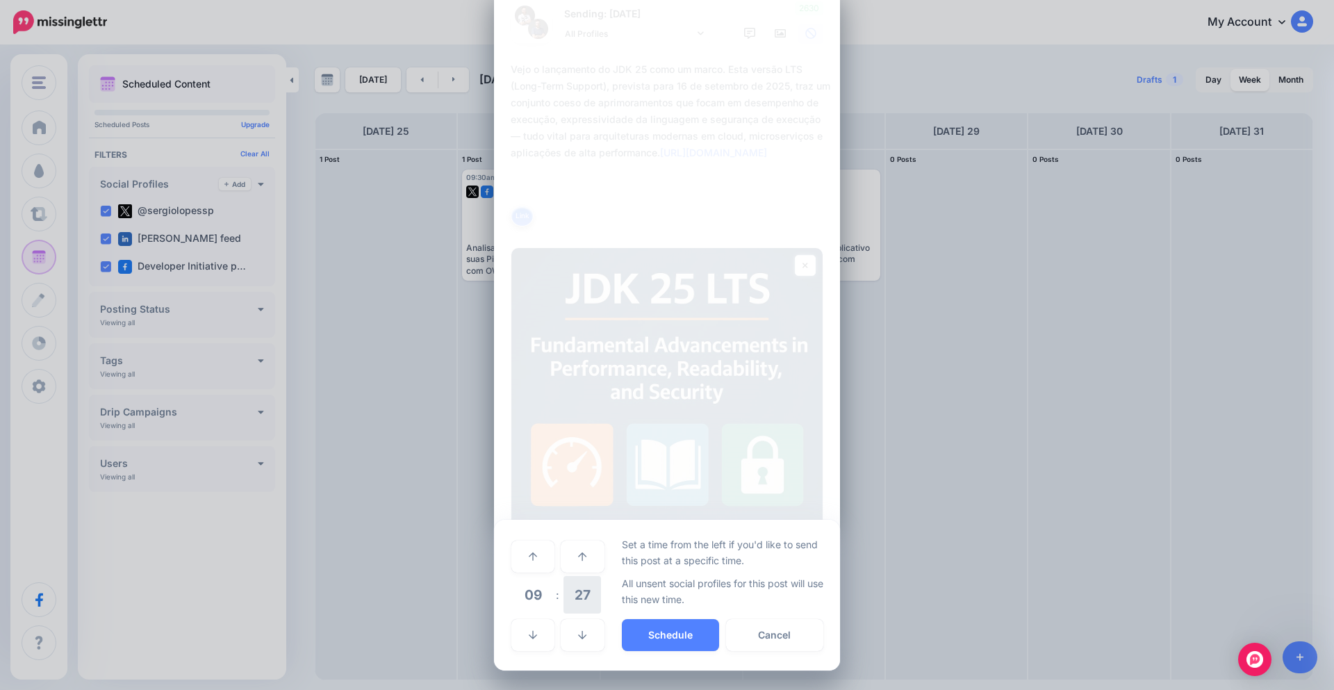
click at [577, 588] on span "27" at bounding box center [582, 595] width 38 height 38
click at [541, 600] on td "30" at bounding box center [548, 594] width 15 height 39
click at [649, 629] on button "Schedule" at bounding box center [670, 635] width 97 height 32
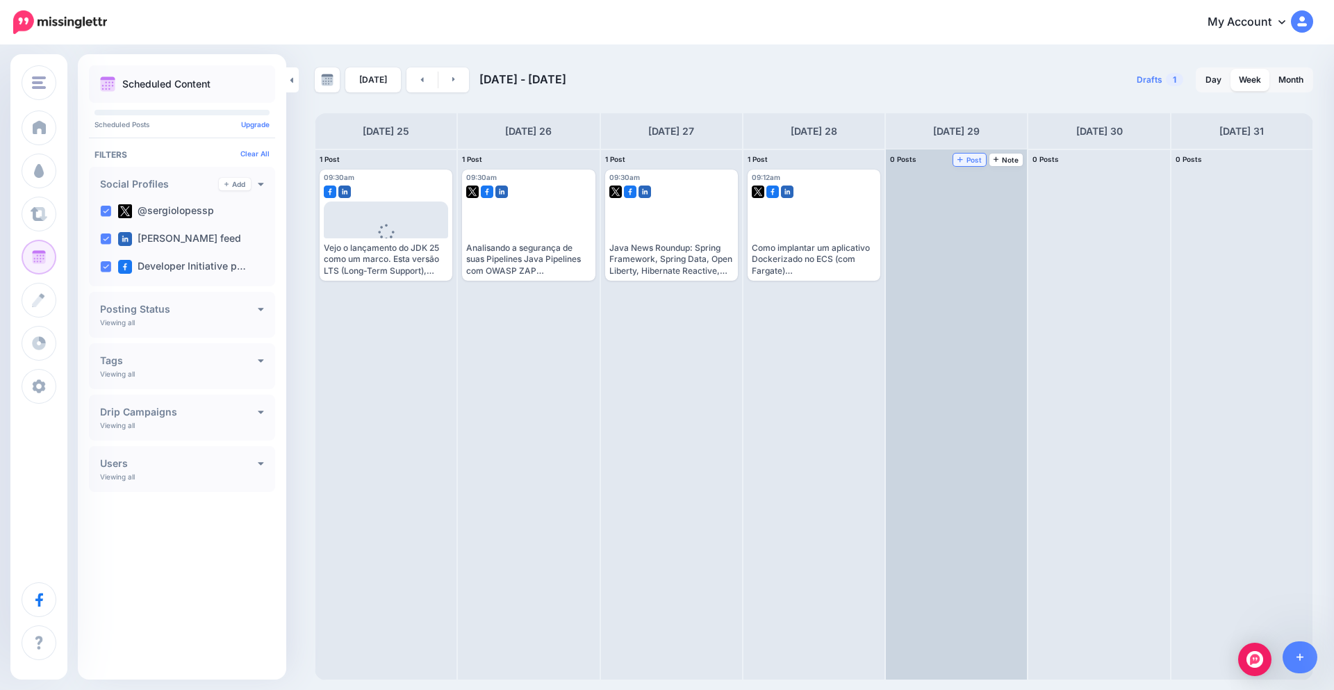
click at [973, 160] on span "Post" at bounding box center [969, 159] width 24 height 7
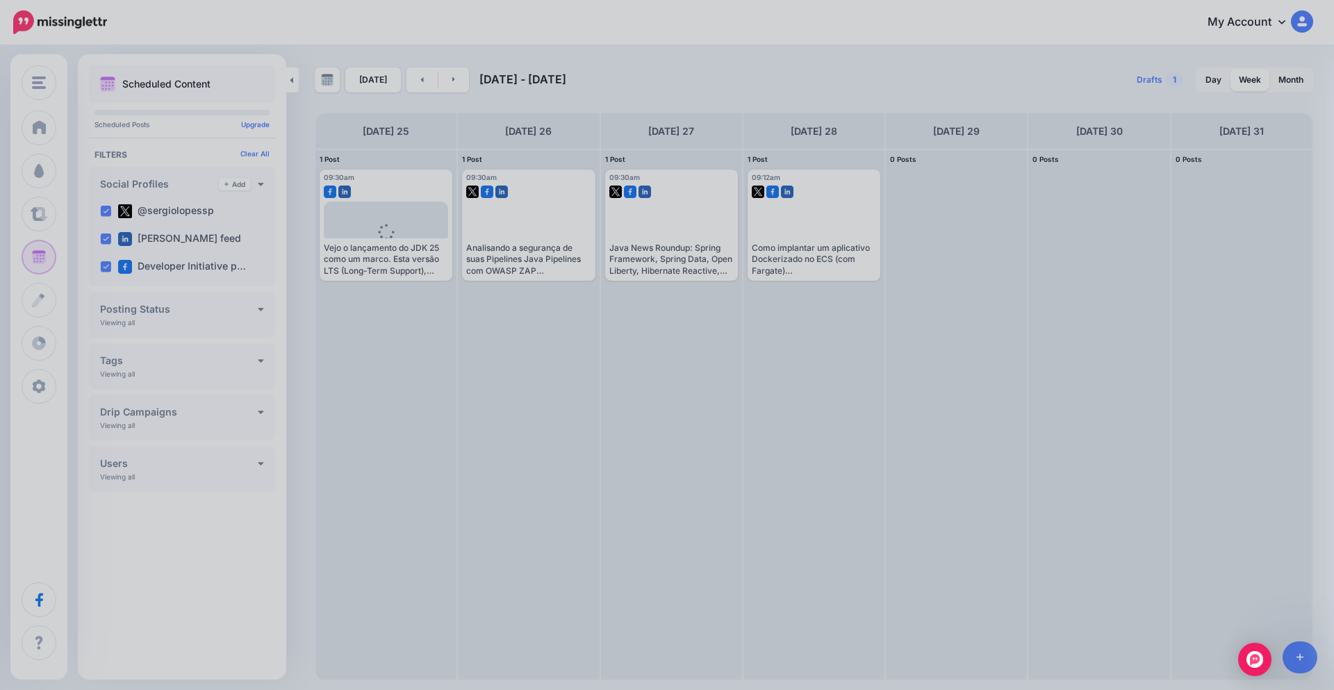
scroll to position [0, 0]
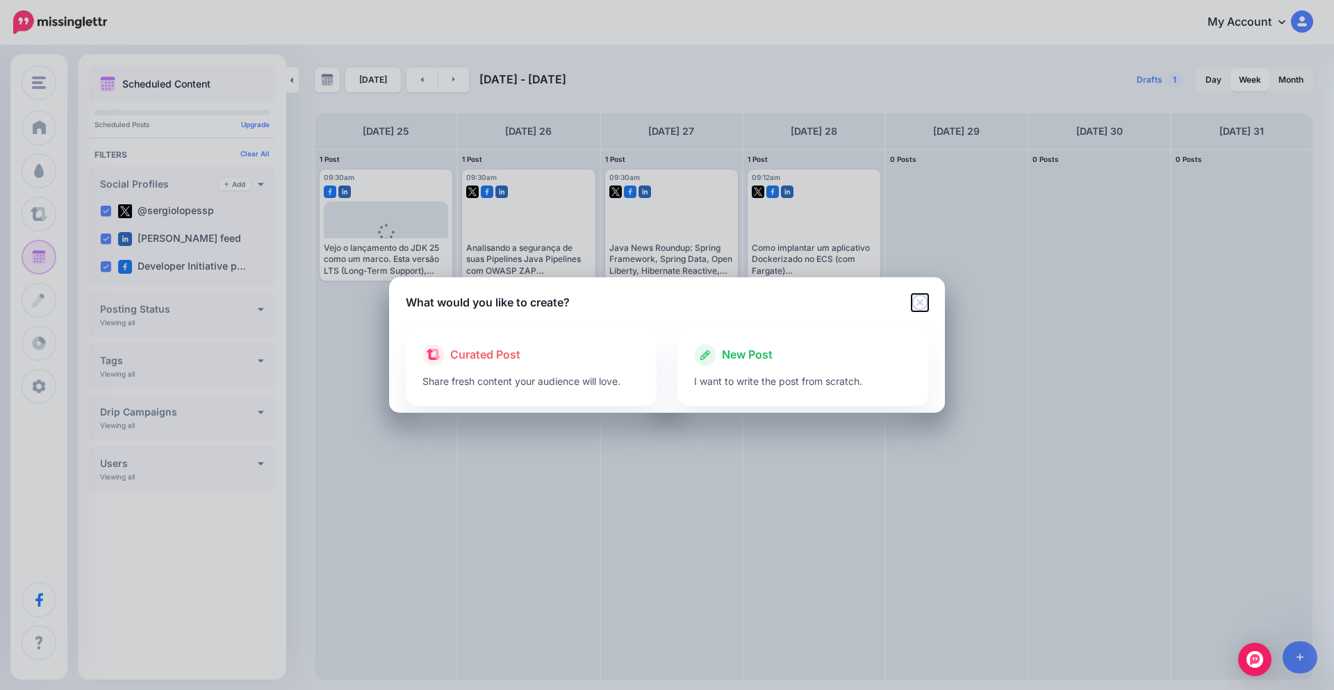
click at [927, 303] on icon "Close" at bounding box center [920, 302] width 16 height 16
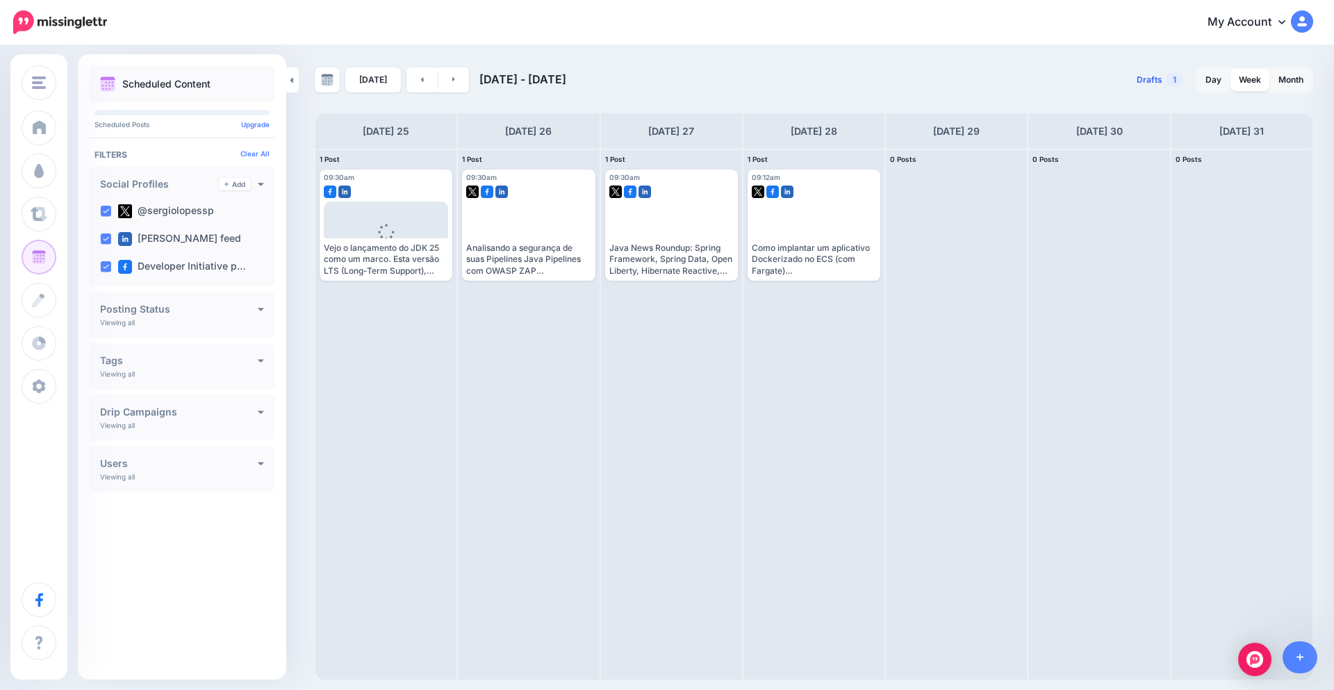
click at [1158, 79] on span "Drafts" at bounding box center [1150, 80] width 26 height 8
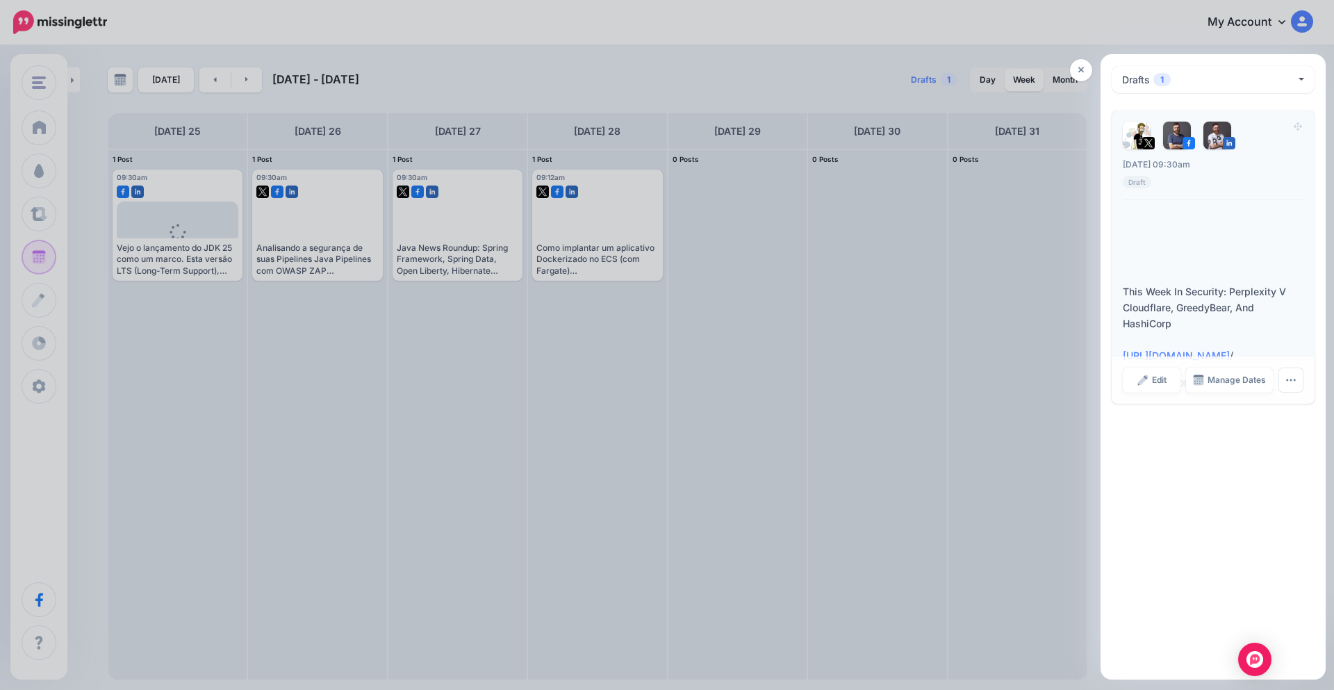
drag, startPoint x: 1279, startPoint y: 164, endPoint x: 1194, endPoint y: 191, distance: 89.7
click at [1194, 191] on div "09:30am Mon, August 25, 2025 09:30am Draft" at bounding box center [1213, 161] width 181 height 79
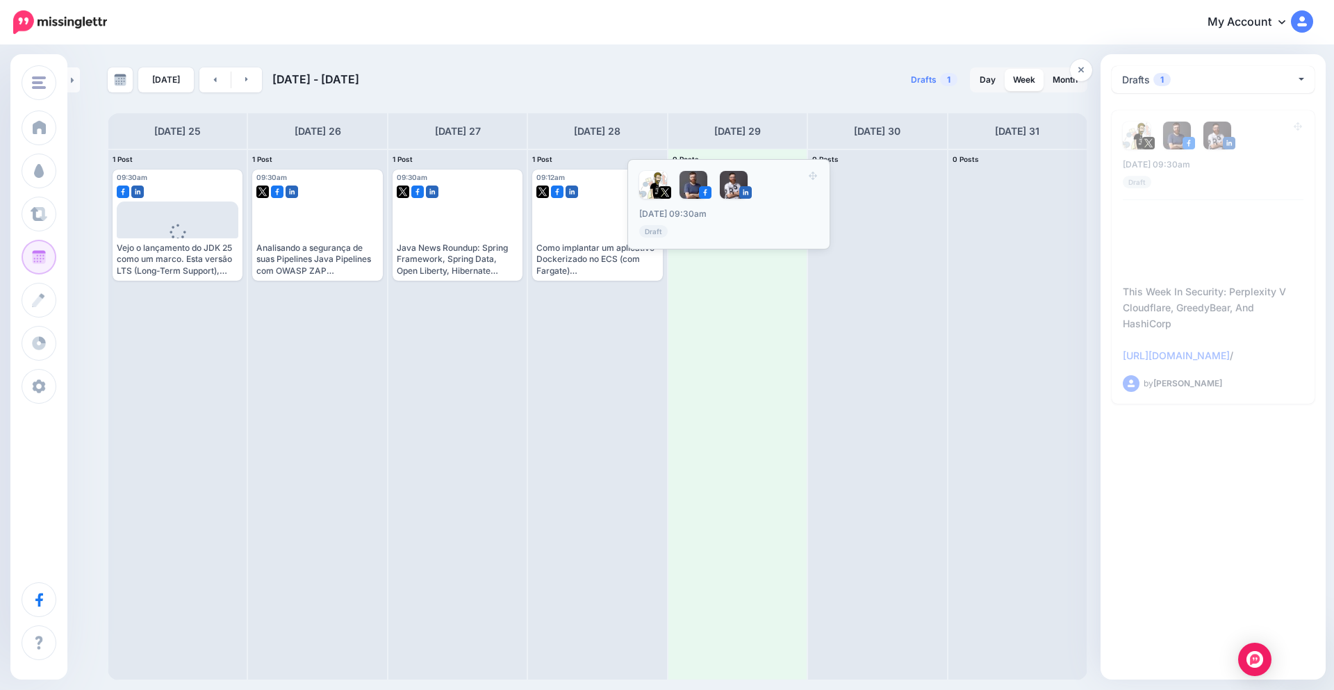
drag, startPoint x: 1304, startPoint y: 130, endPoint x: 830, endPoint y: 179, distance: 476.3
click at [830, 179] on div "sergiolopessp sergiolopessp Add Workspace Dashboard Campaigns Curate Schedule C…" at bounding box center [667, 364] width 1334 height 634
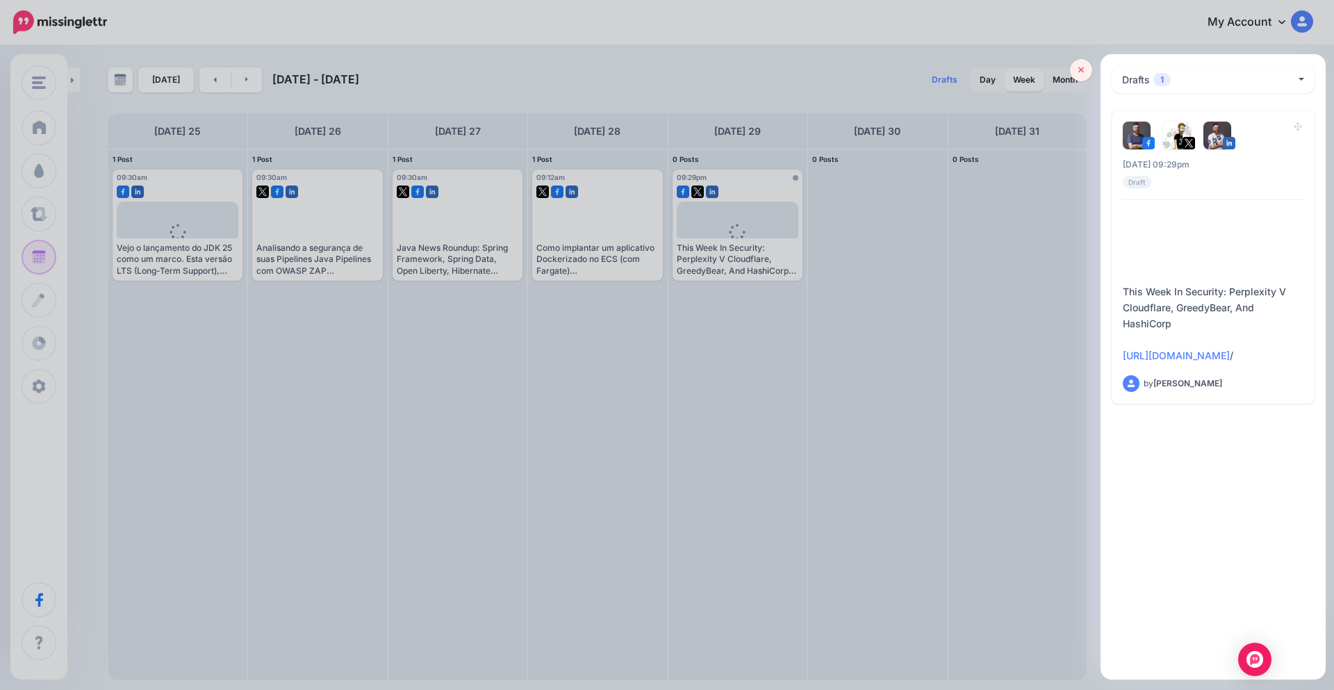
click at [1076, 69] on link at bounding box center [1081, 70] width 22 height 22
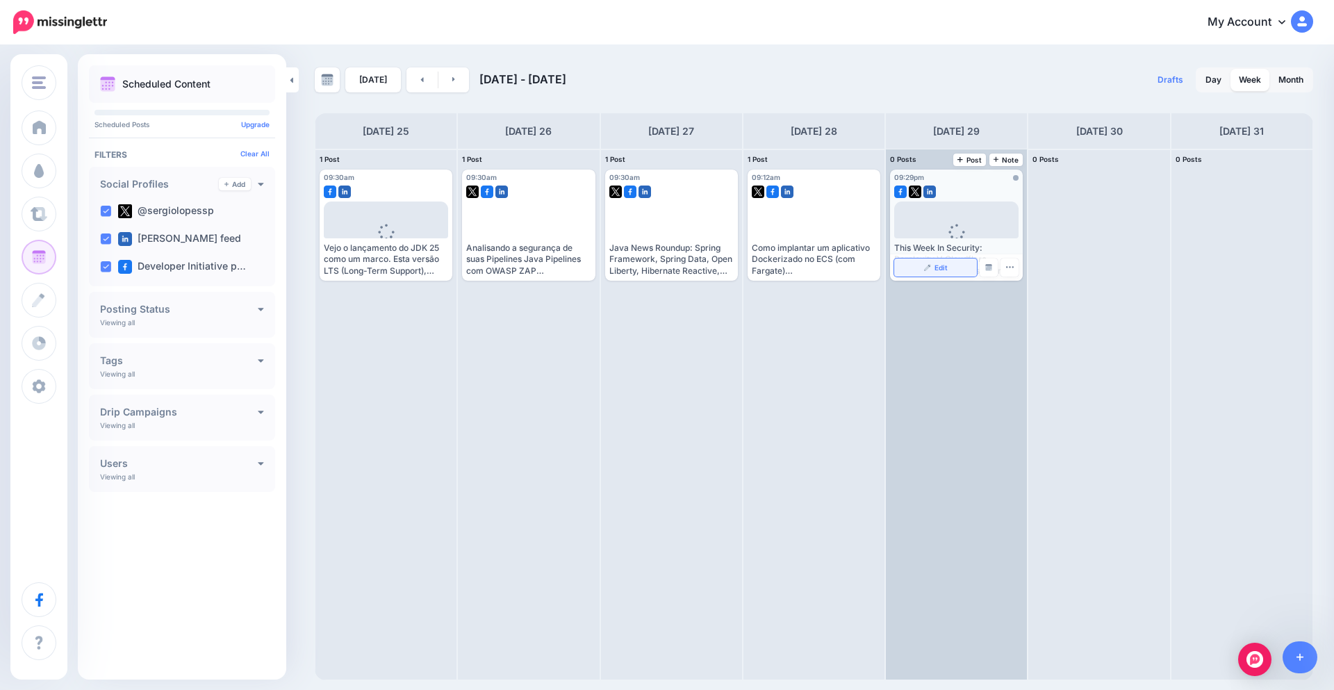
click at [937, 268] on span "Edit" at bounding box center [940, 267] width 13 height 7
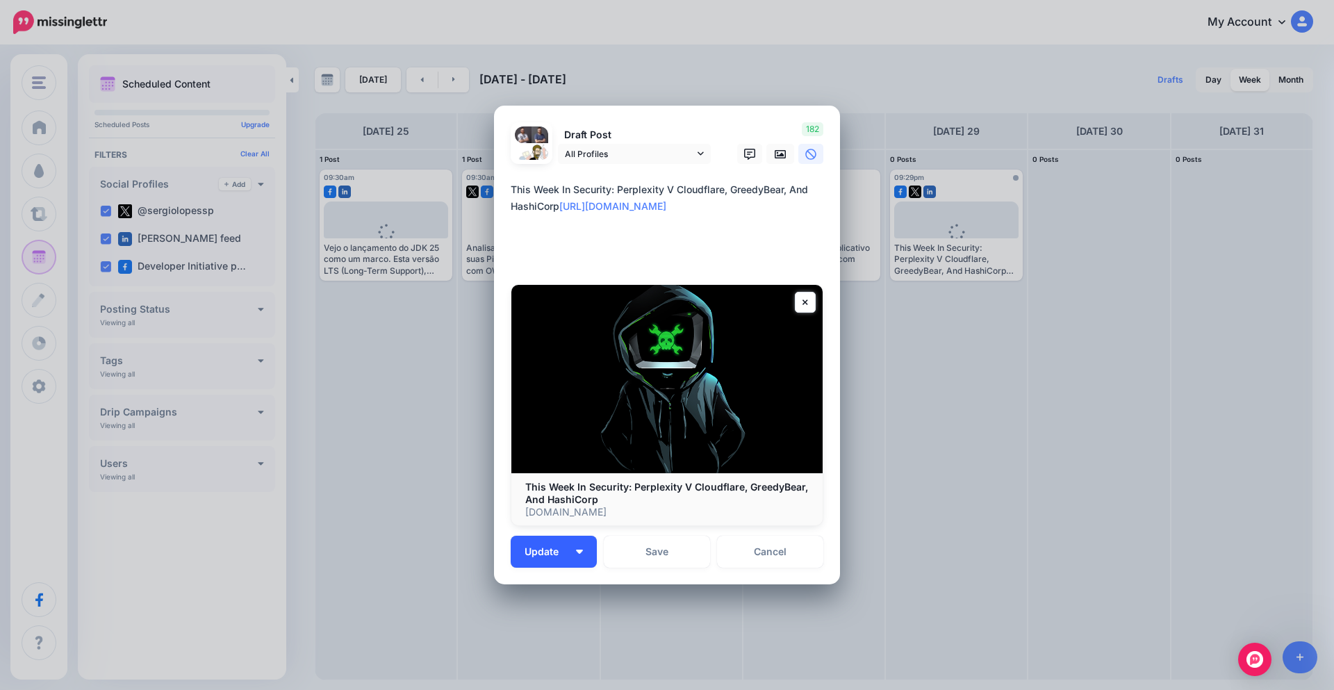
click at [563, 540] on button "Update" at bounding box center [554, 552] width 86 height 32
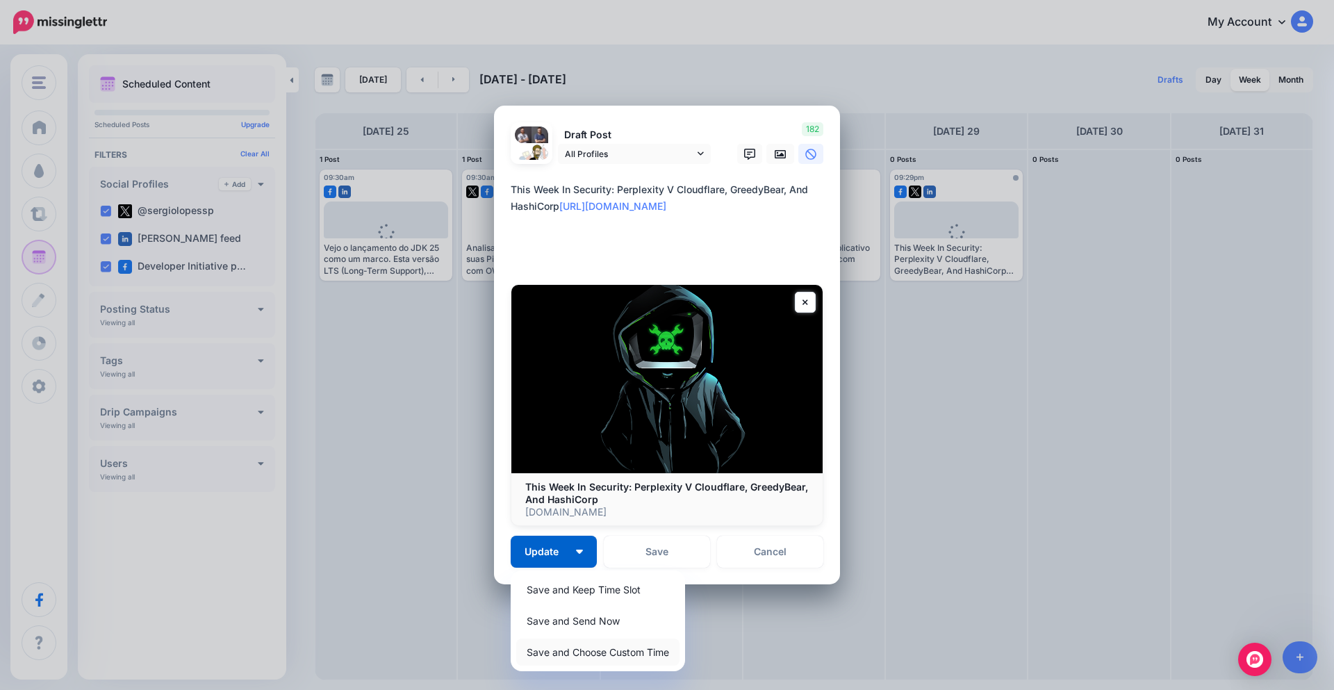
click at [586, 645] on link "Save and Choose Custom Time" at bounding box center [597, 652] width 163 height 27
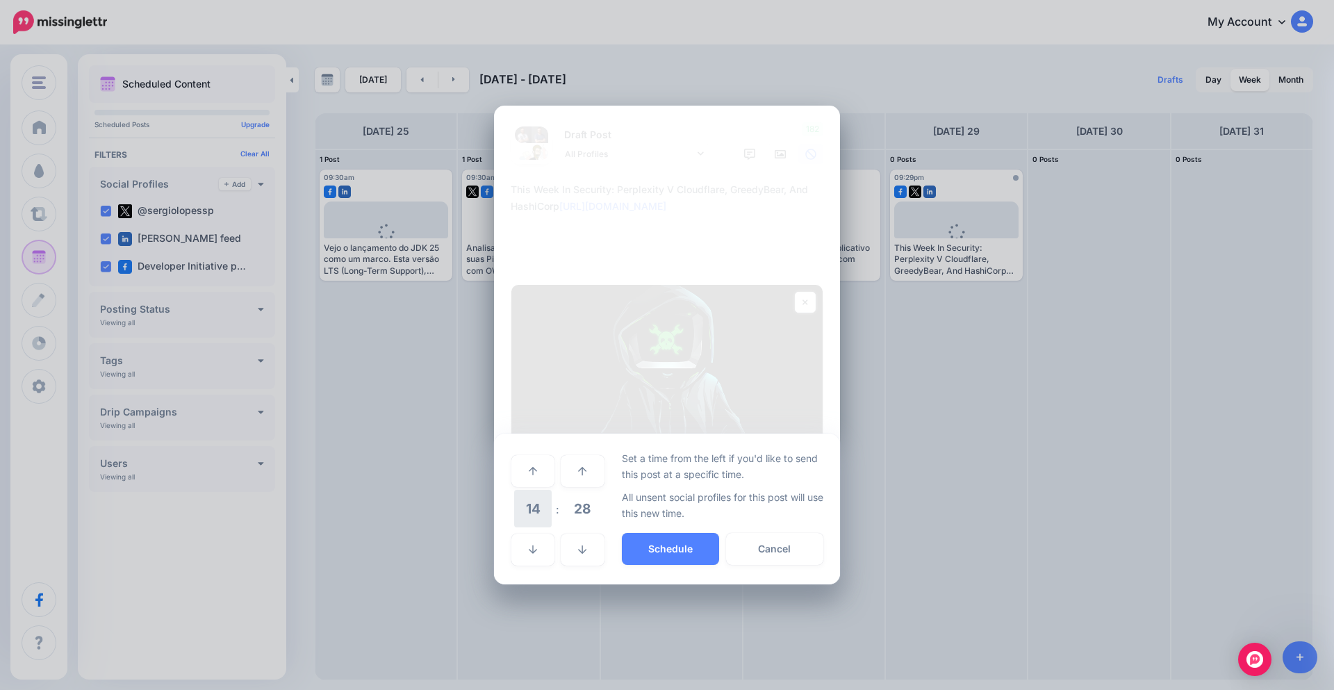
click at [536, 498] on span "14" at bounding box center [533, 509] width 38 height 38
click at [536, 507] on td "09" at bounding box center [533, 499] width 15 height 20
click at [574, 505] on span "28" at bounding box center [582, 509] width 38 height 38
click at [551, 513] on td "30" at bounding box center [548, 509] width 15 height 39
click at [685, 551] on button "Schedule" at bounding box center [670, 549] width 97 height 32
